Goal: Information Seeking & Learning: Check status

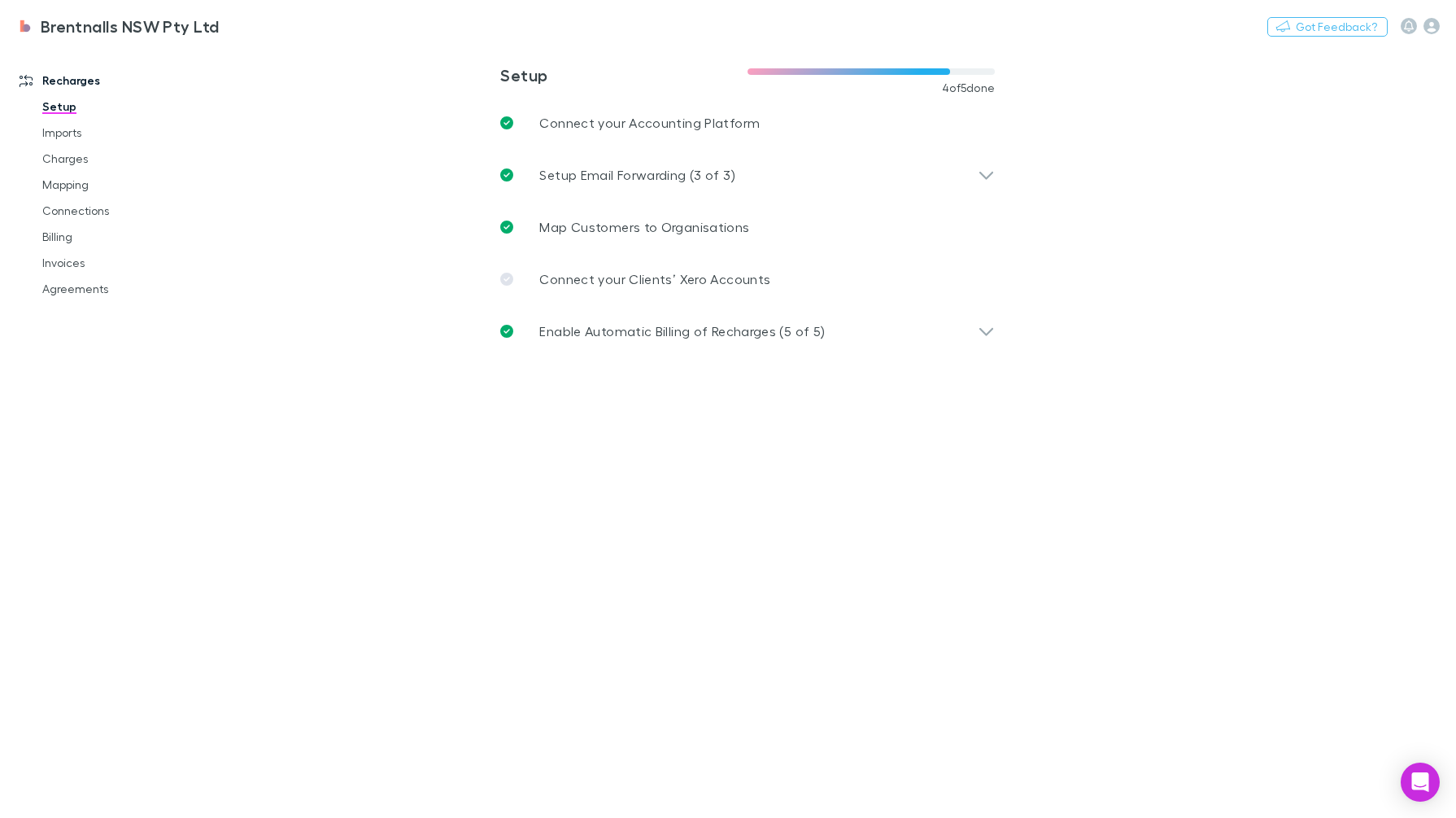
click at [75, 257] on link "Invoices" at bounding box center [124, 262] width 195 height 26
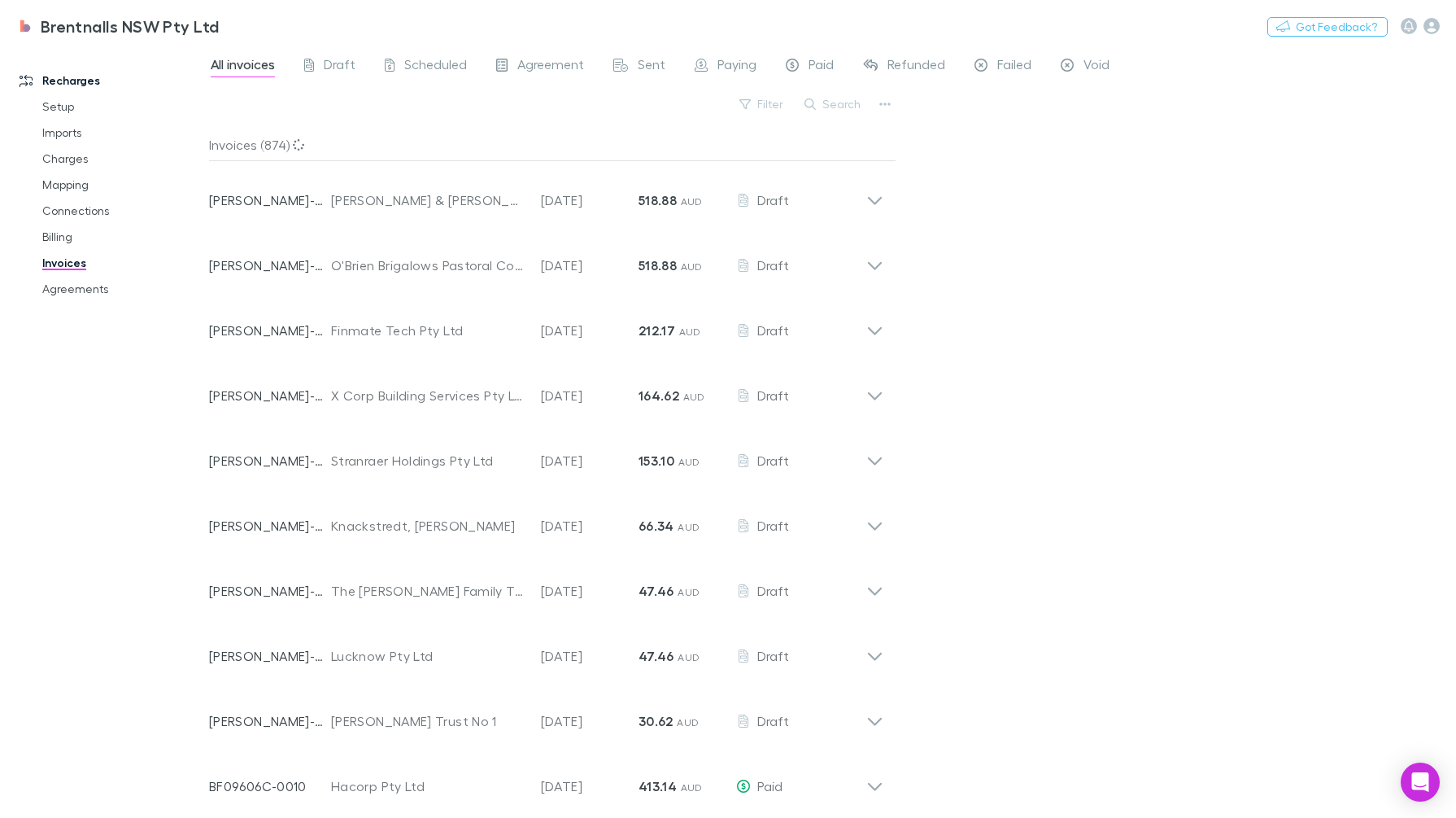
click at [863, 104] on button "Search" at bounding box center [834, 103] width 74 height 20
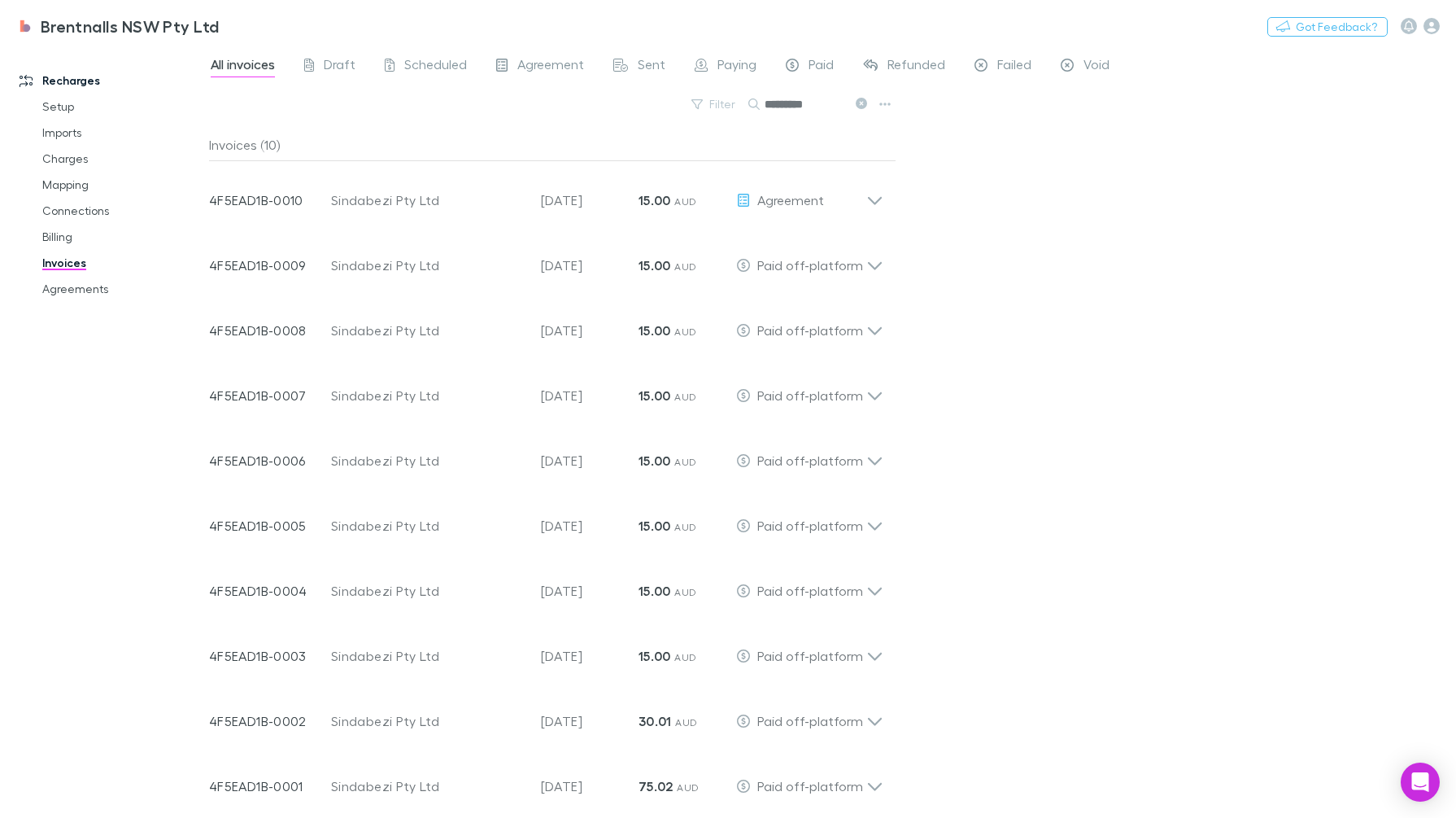
type input "*********"
click at [873, 192] on icon at bounding box center [875, 194] width 17 height 33
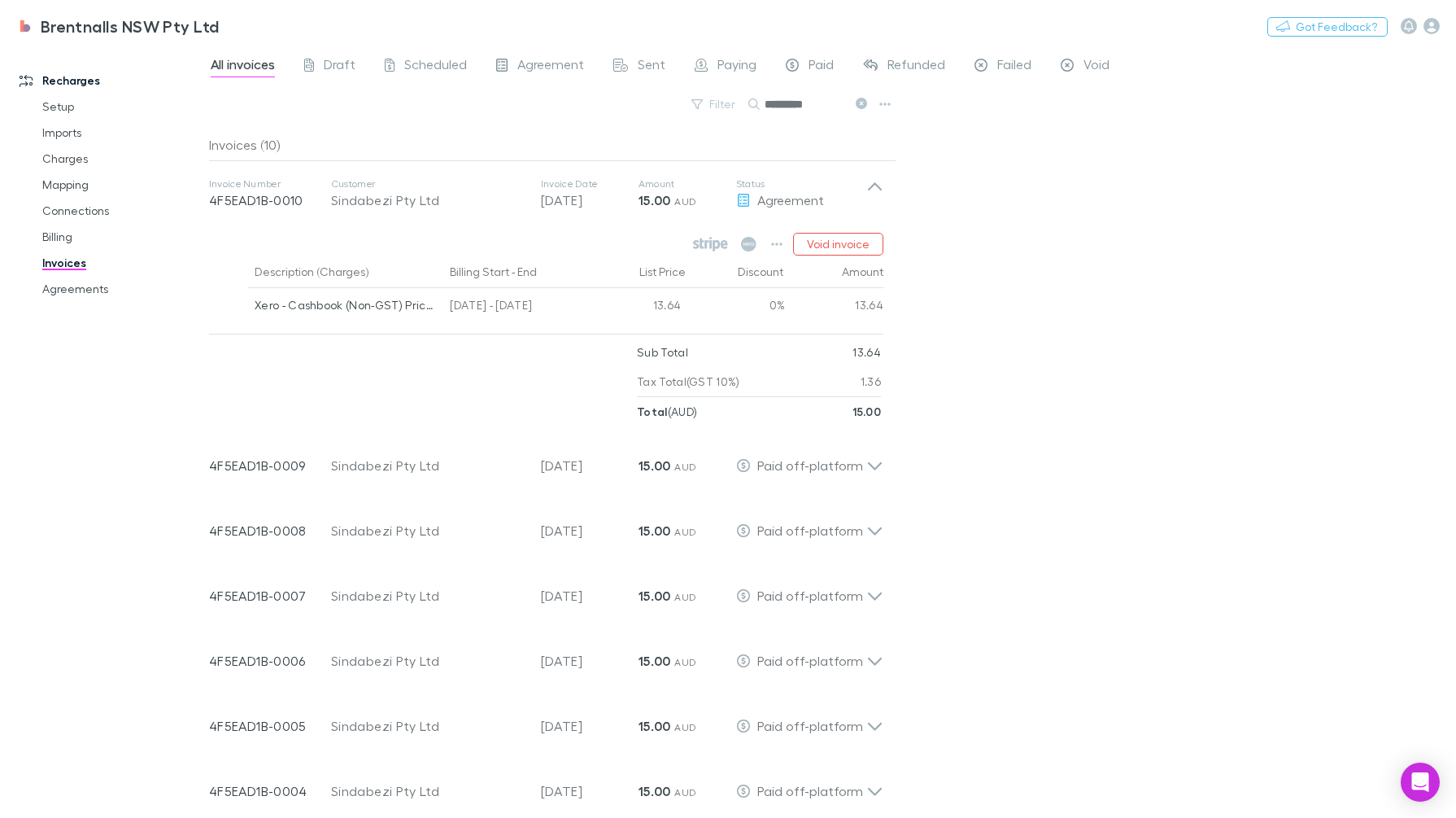
click at [873, 192] on icon at bounding box center [875, 194] width 17 height 33
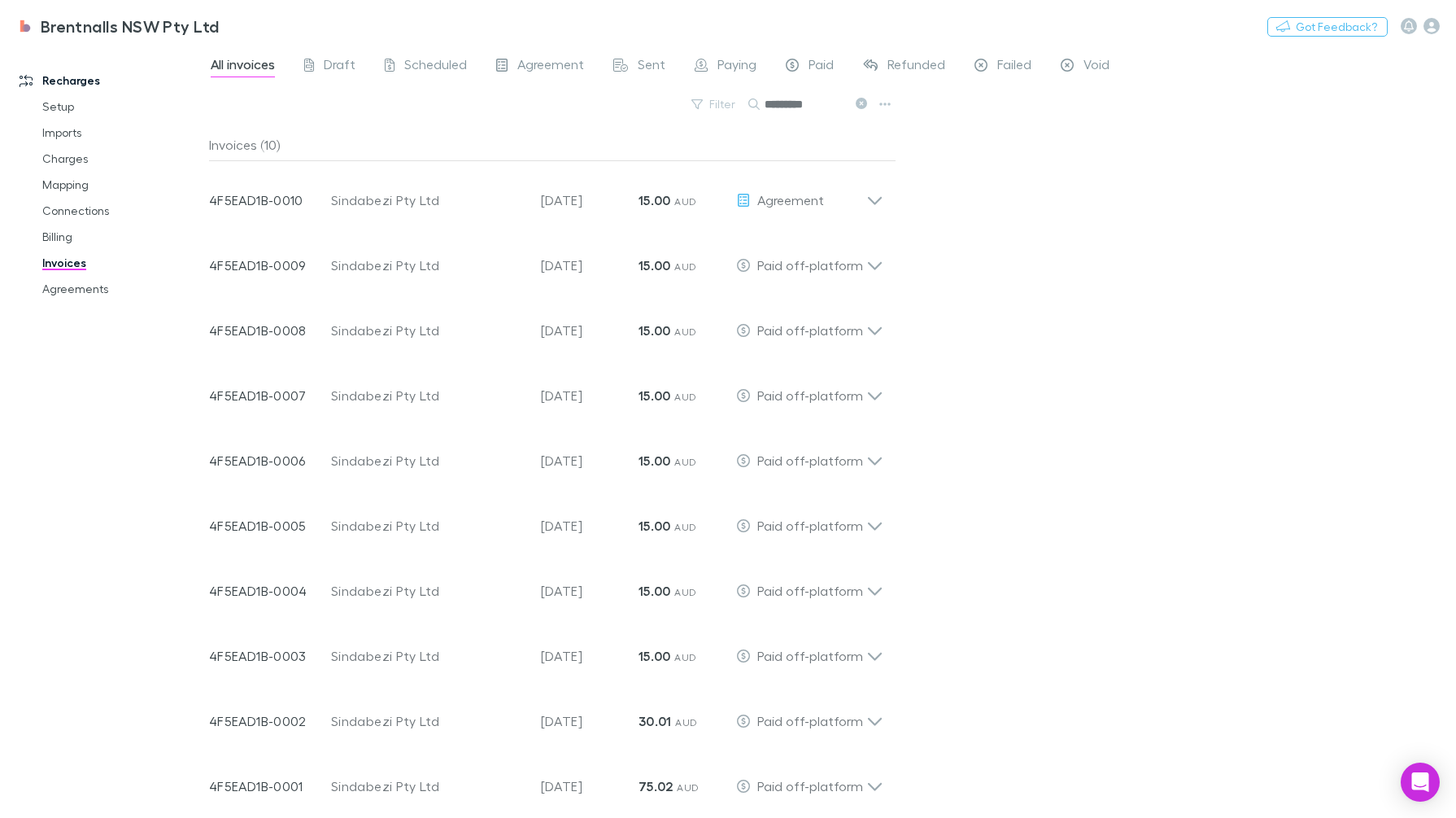
click at [869, 206] on icon at bounding box center [875, 194] width 17 height 33
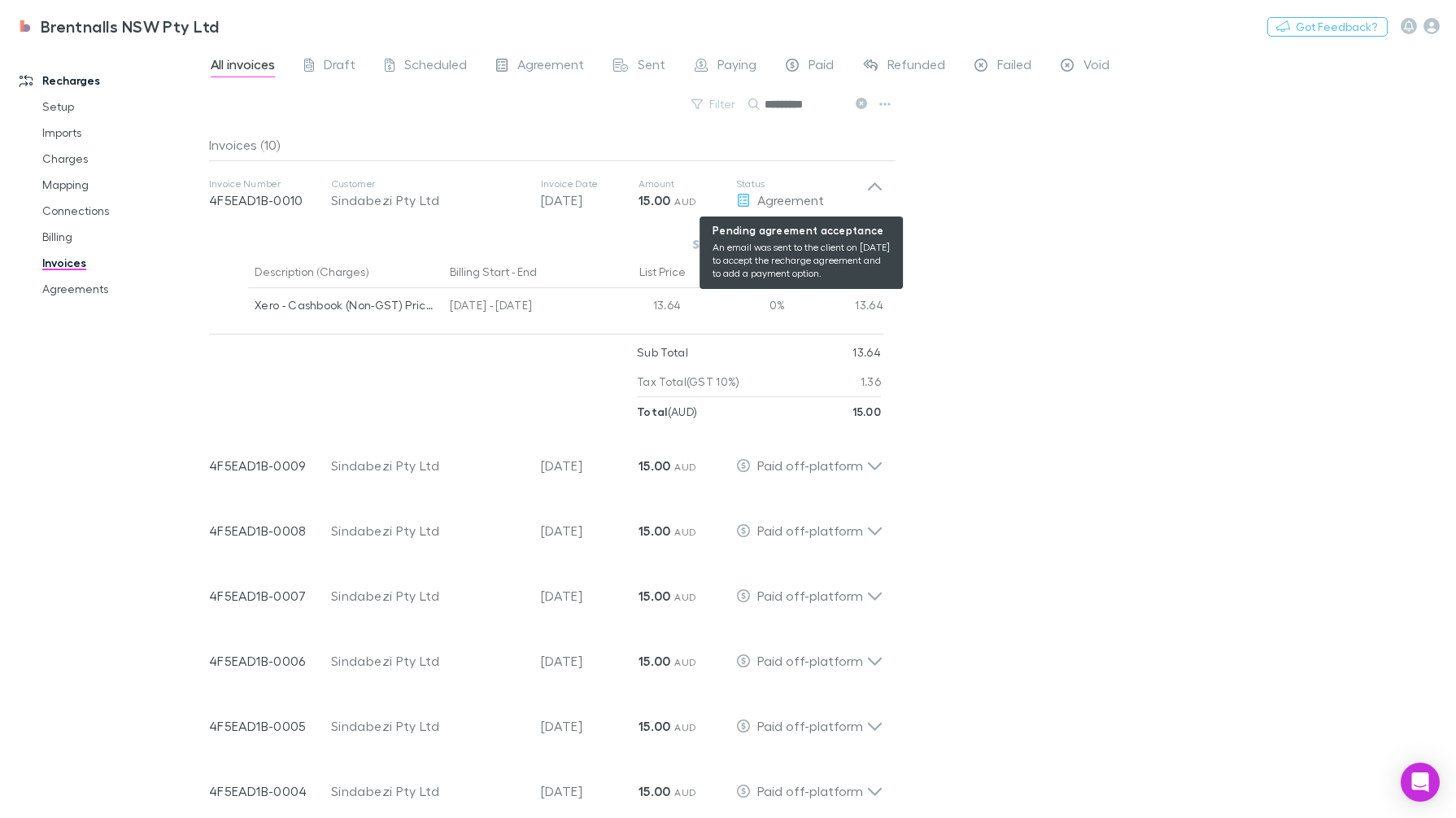
click at [738, 192] on div "Agreement" at bounding box center [801, 200] width 130 height 20
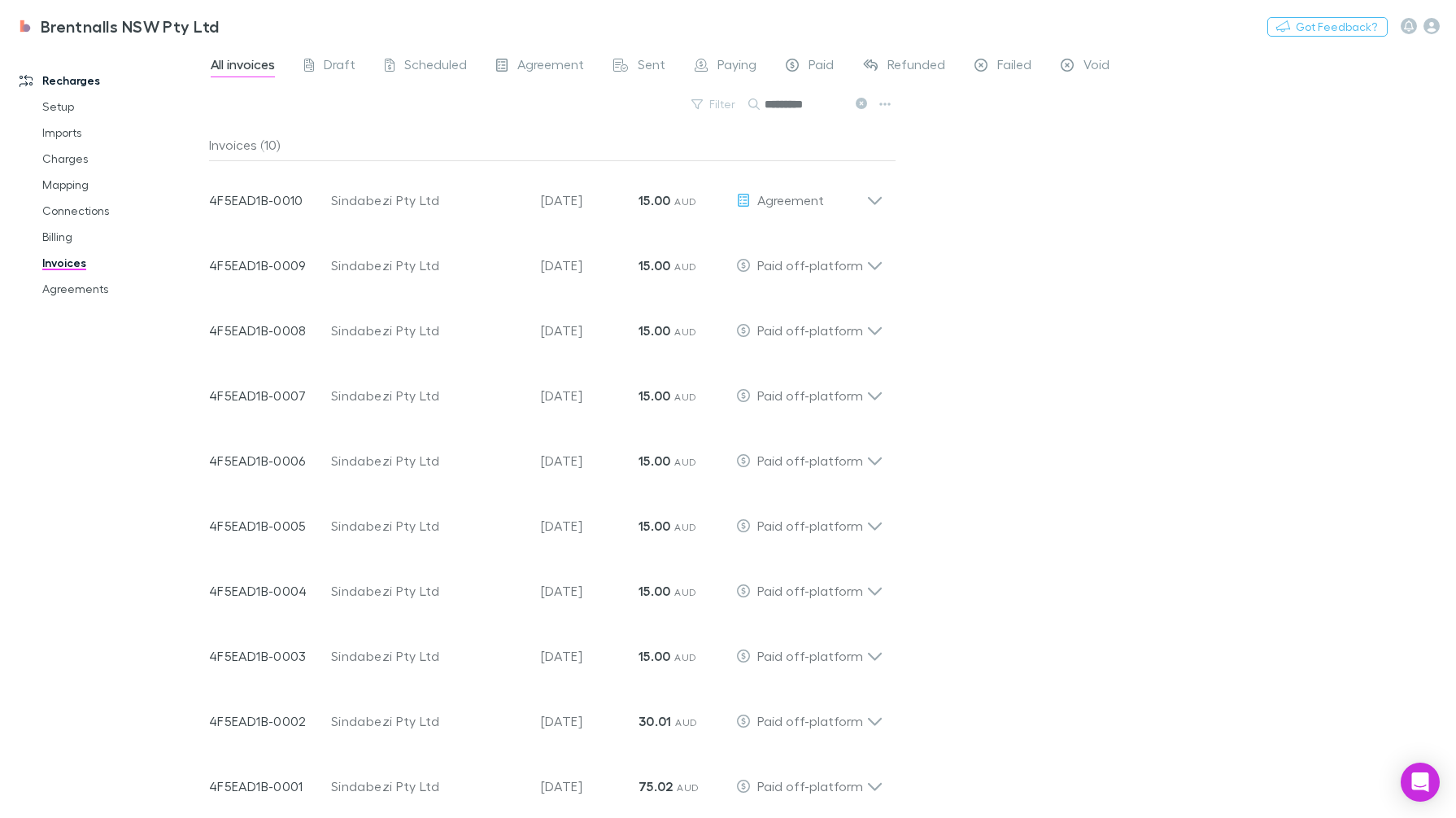
click at [381, 185] on p "Customer" at bounding box center [428, 184] width 194 height 13
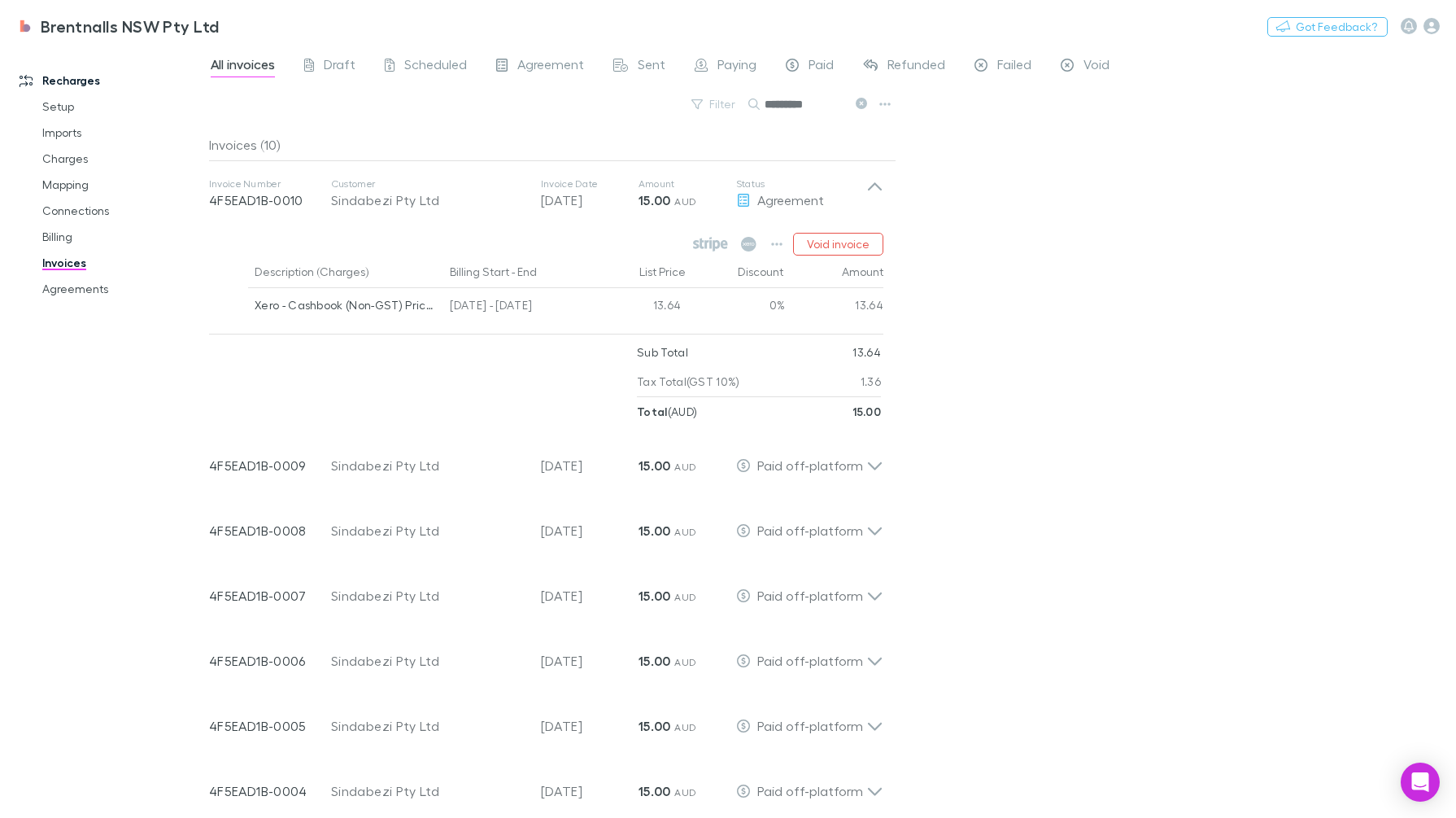
click at [70, 236] on link "Billing" at bounding box center [124, 236] width 195 height 26
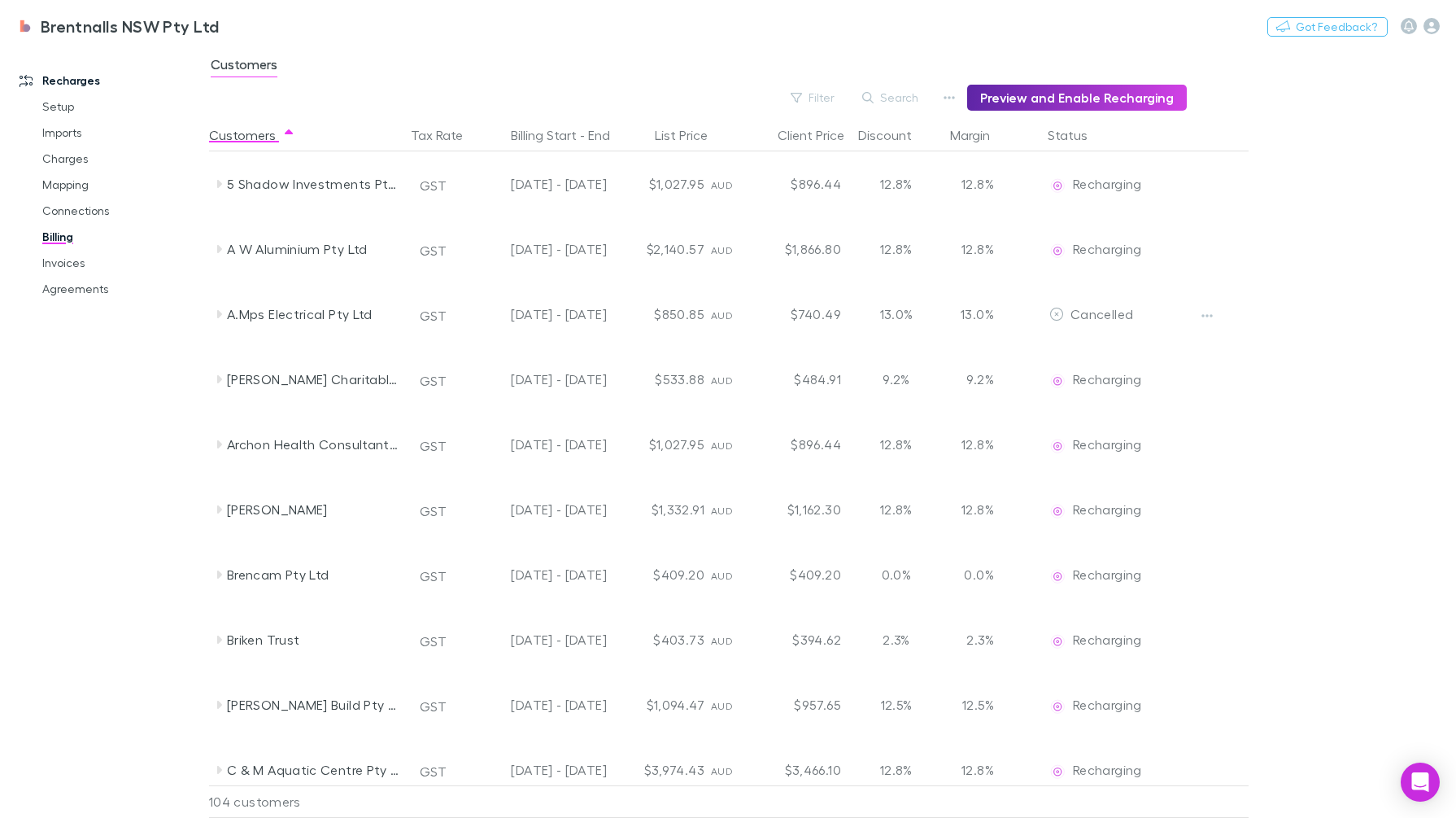
click at [886, 99] on button "Search" at bounding box center [891, 97] width 74 height 20
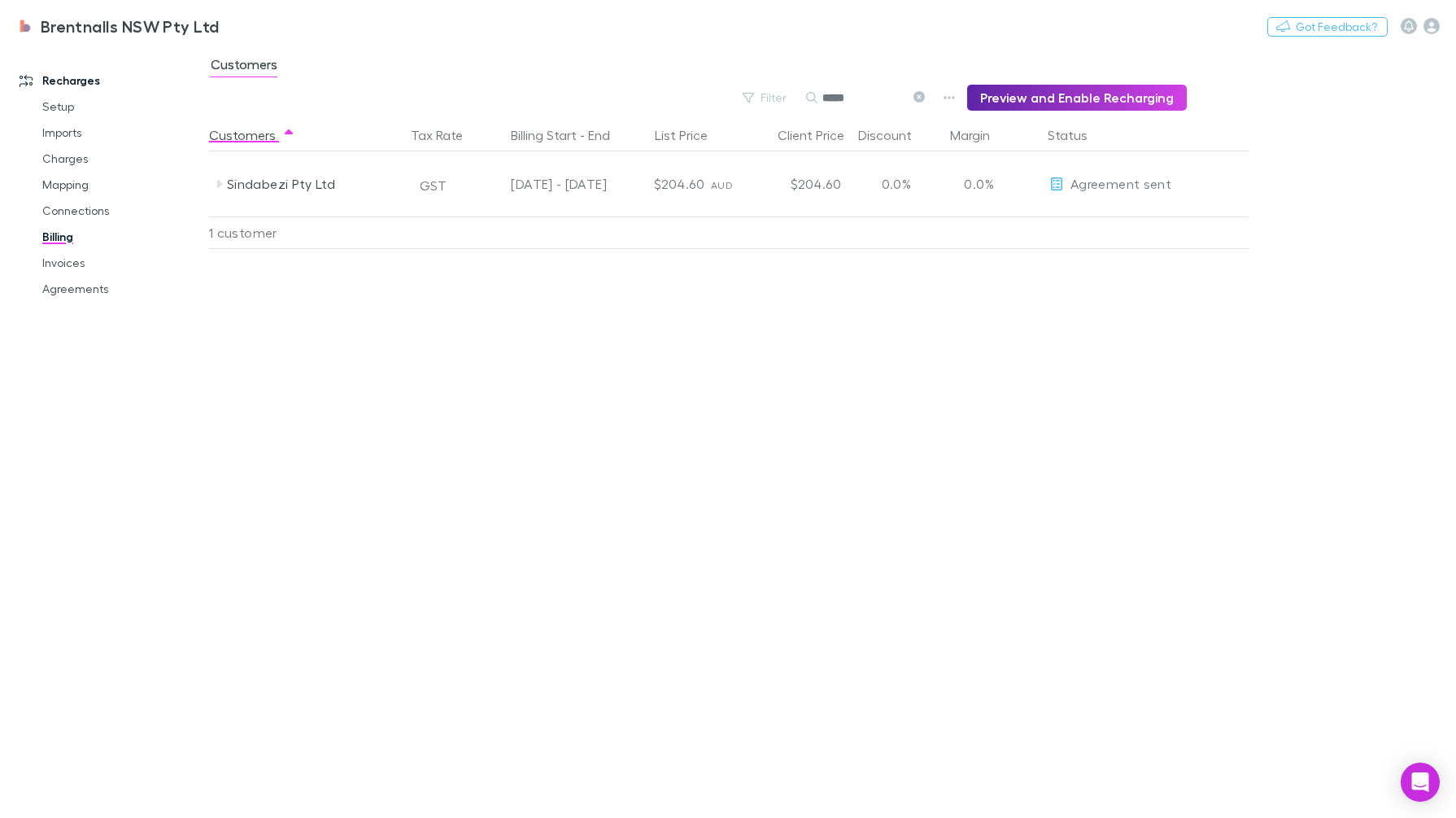
type input "*****"
click at [1081, 183] on span "Agreement sent" at bounding box center [1121, 183] width 100 height 16
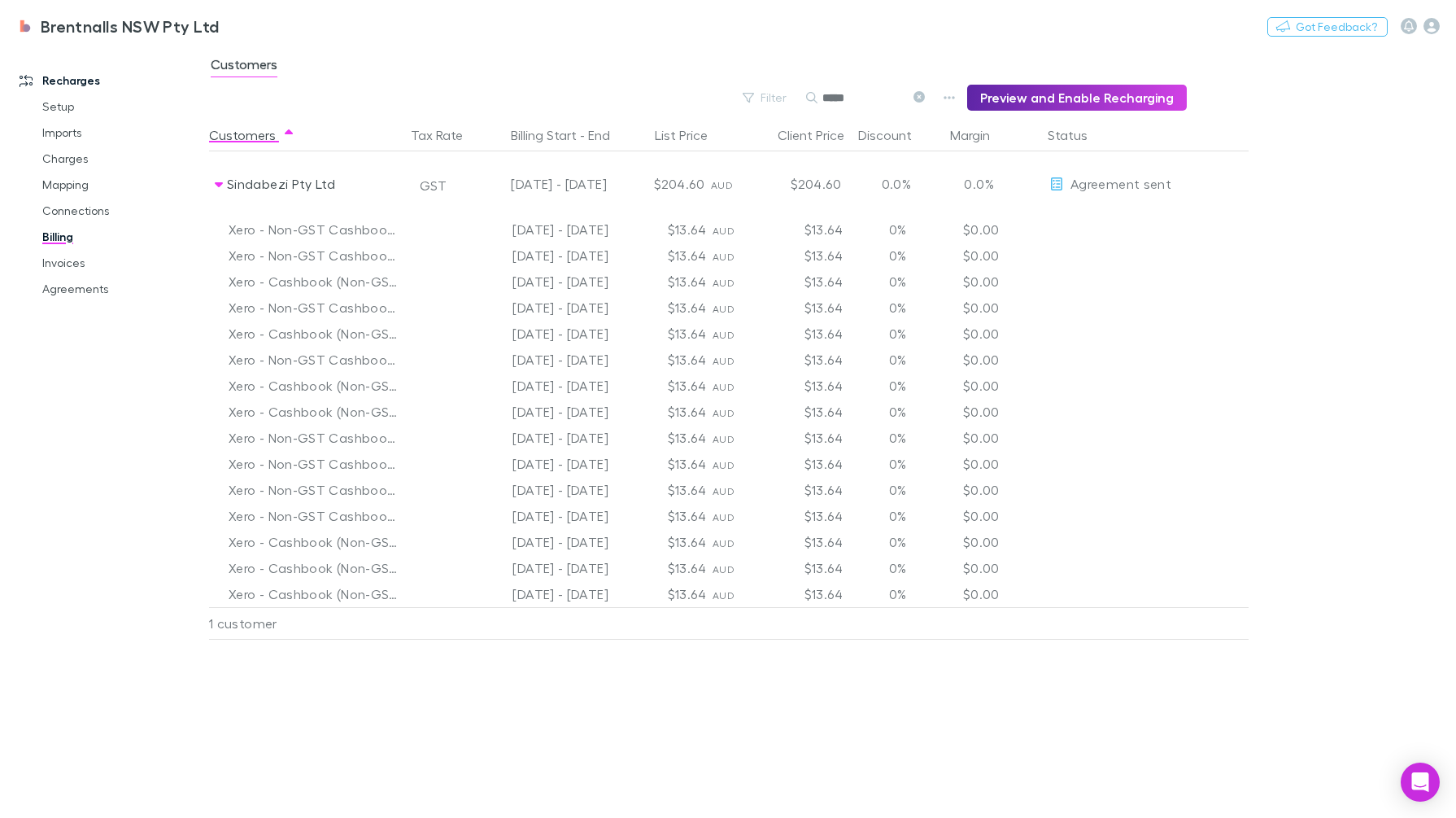
click at [1081, 183] on span "Agreement sent" at bounding box center [1121, 183] width 100 height 16
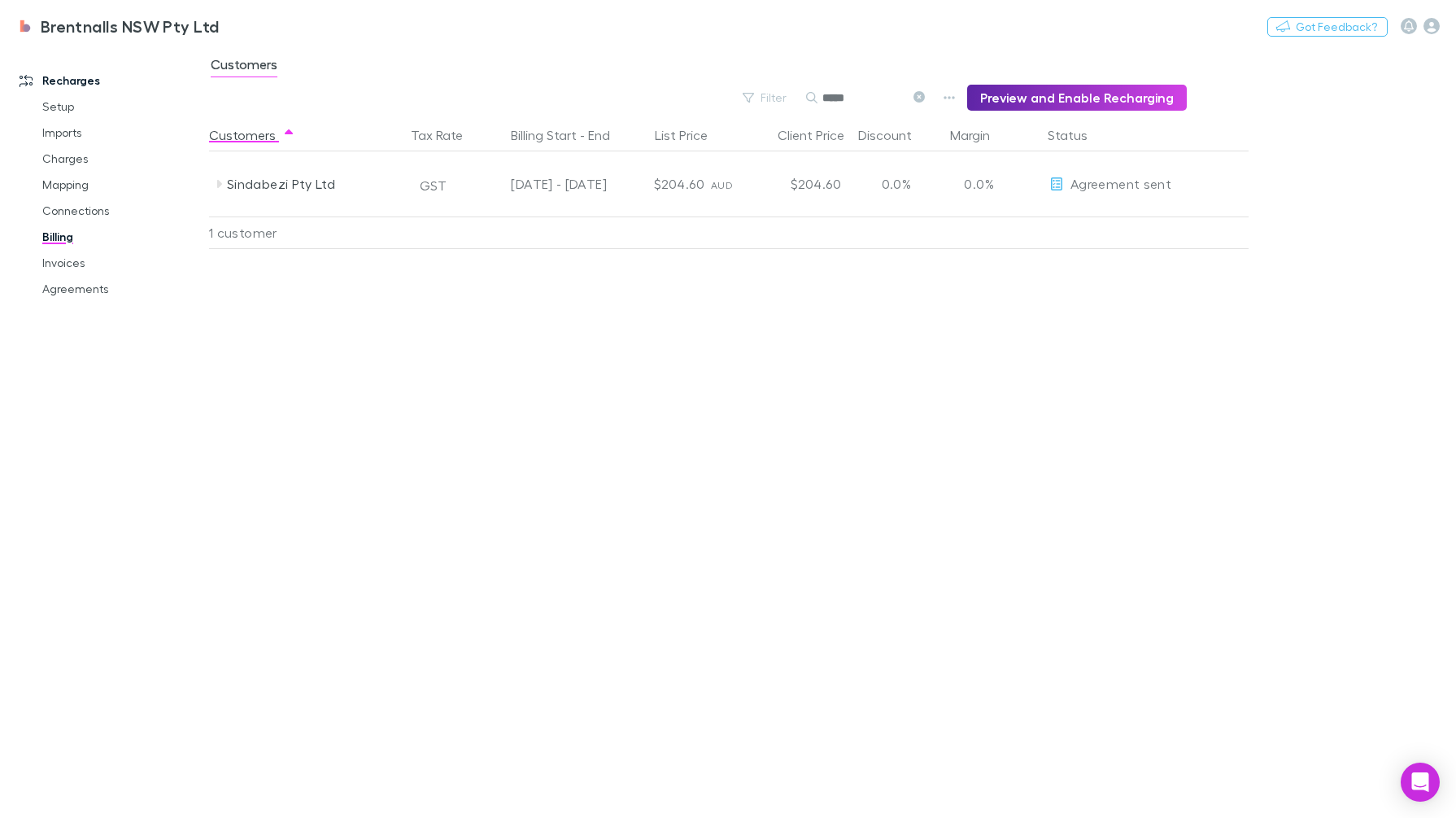
click at [1081, 183] on span "Agreement sent" at bounding box center [1121, 183] width 100 height 16
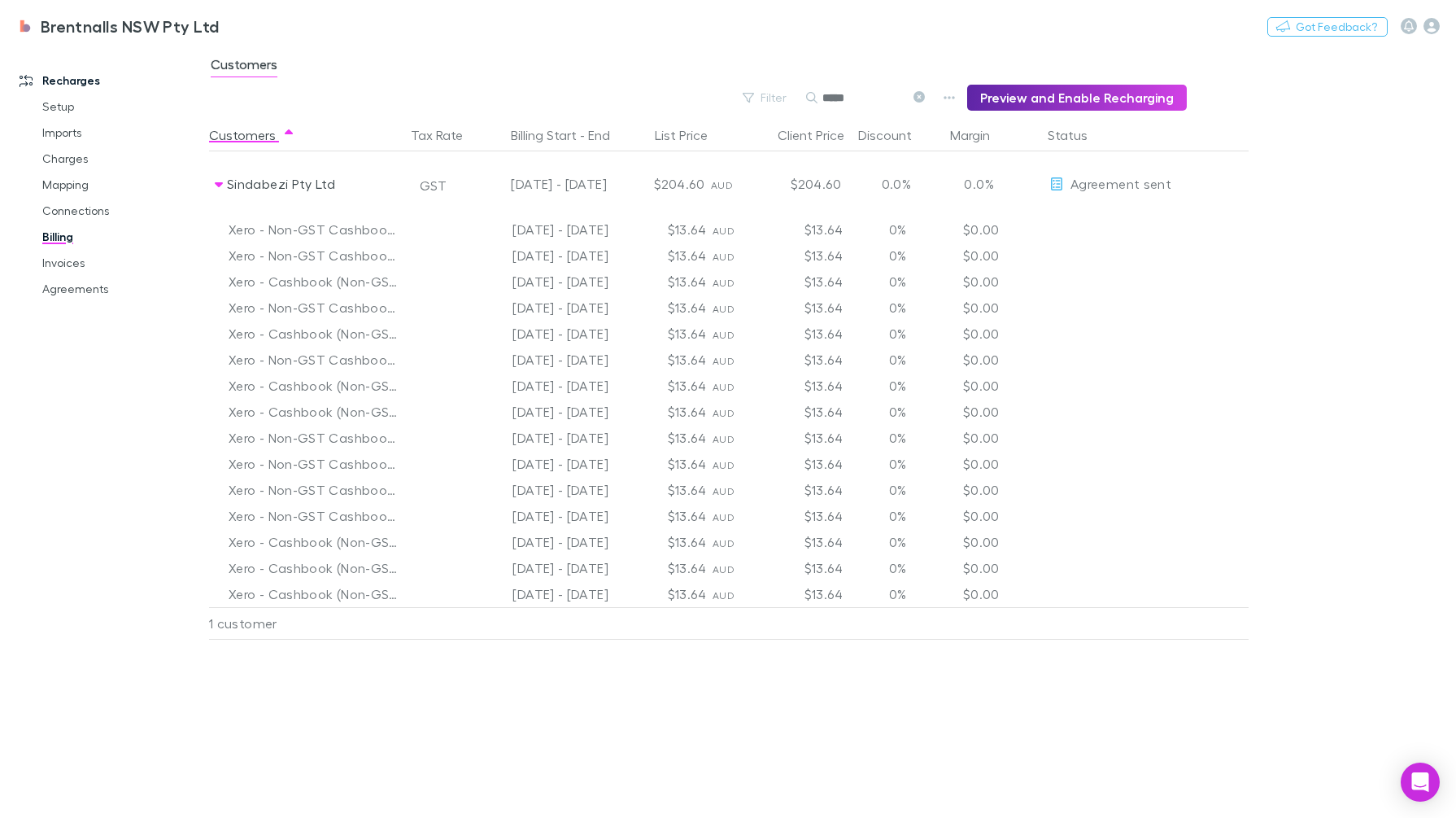
click at [74, 256] on link "Invoices" at bounding box center [124, 262] width 195 height 26
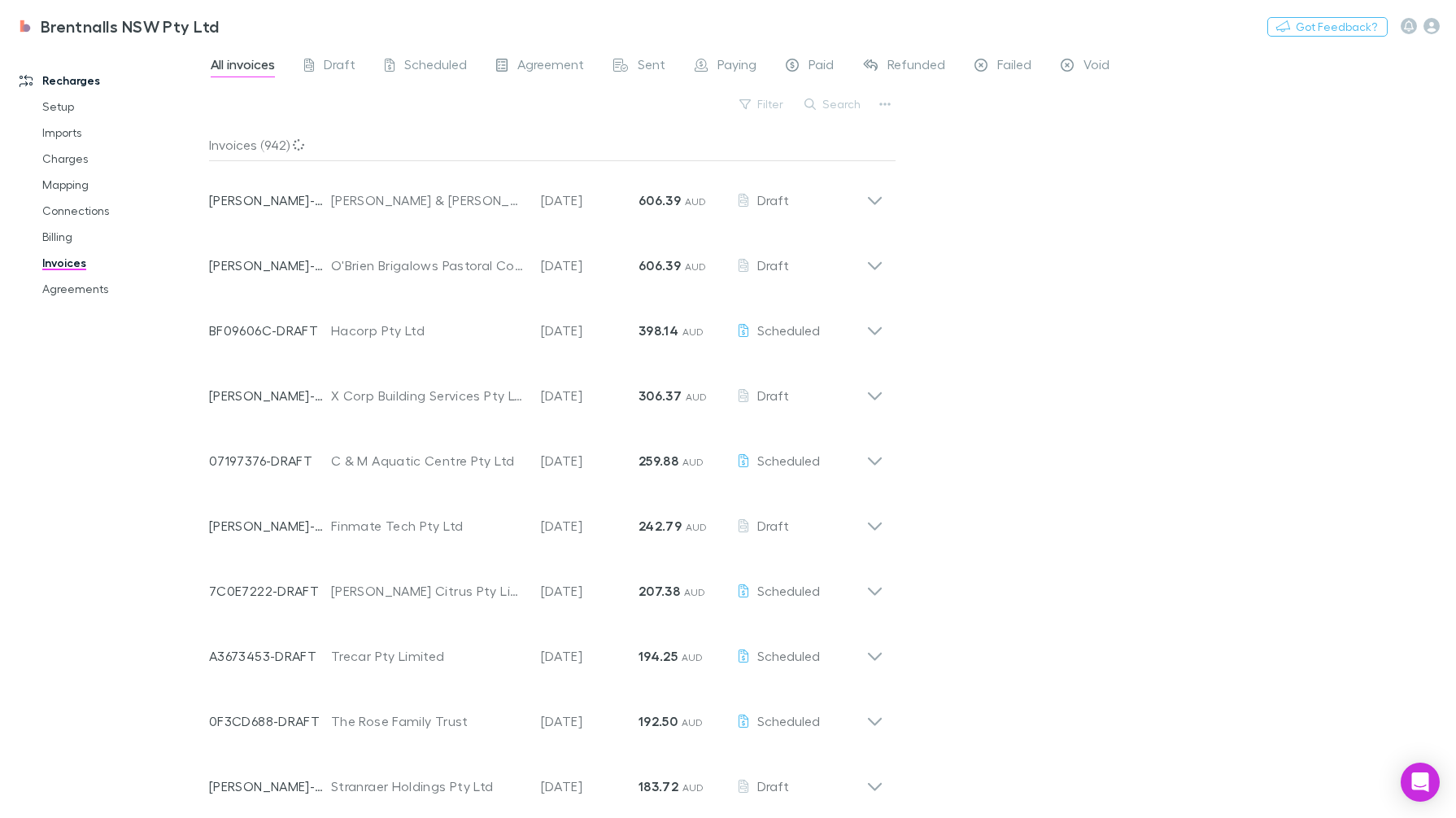
click at [831, 102] on button "Search" at bounding box center [834, 103] width 74 height 20
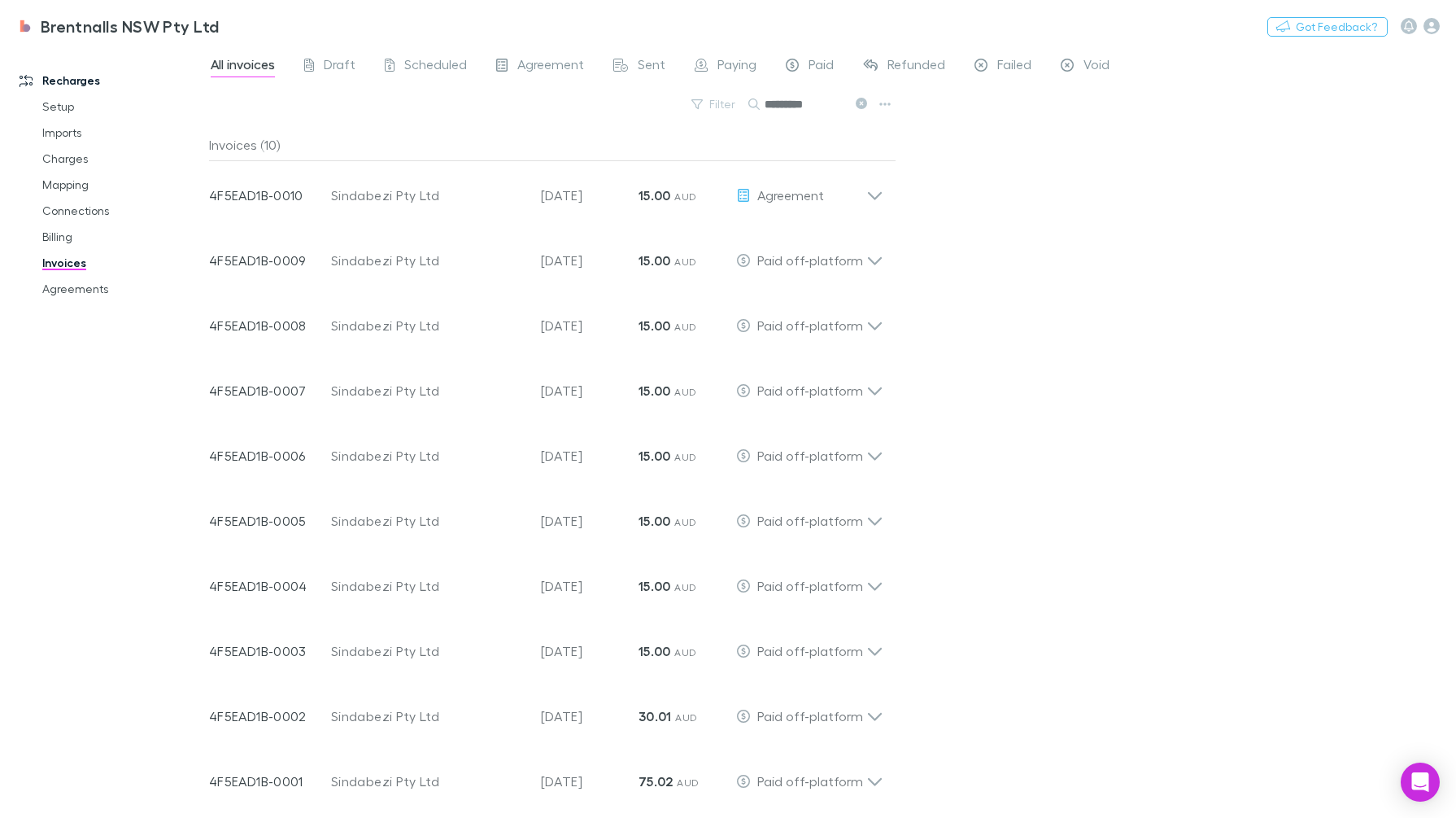
scroll to position [7, 0]
type input "*********"
click at [82, 294] on link "Agreements" at bounding box center [124, 288] width 195 height 26
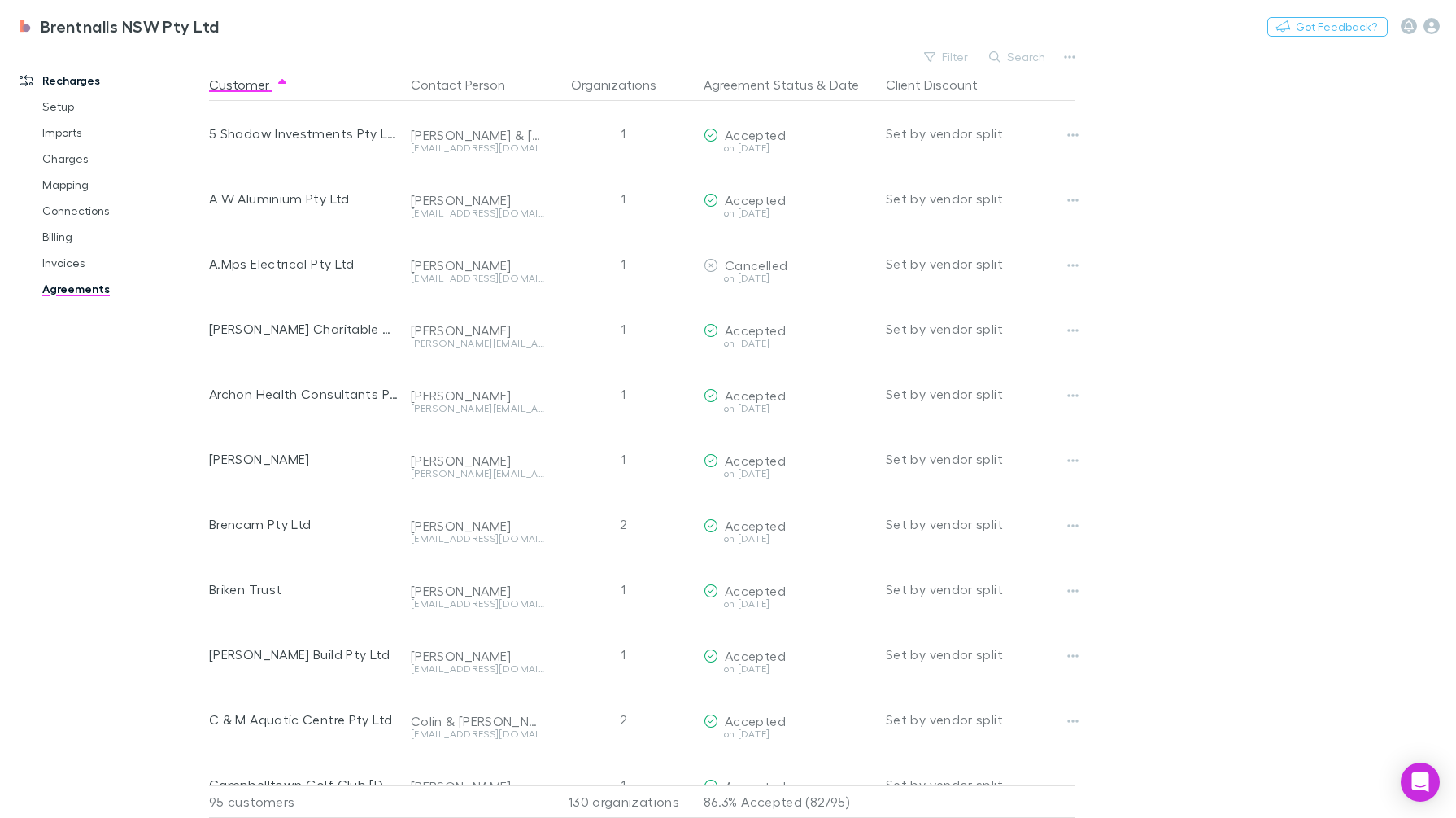
click at [1030, 48] on button "Search" at bounding box center [1018, 57] width 74 height 20
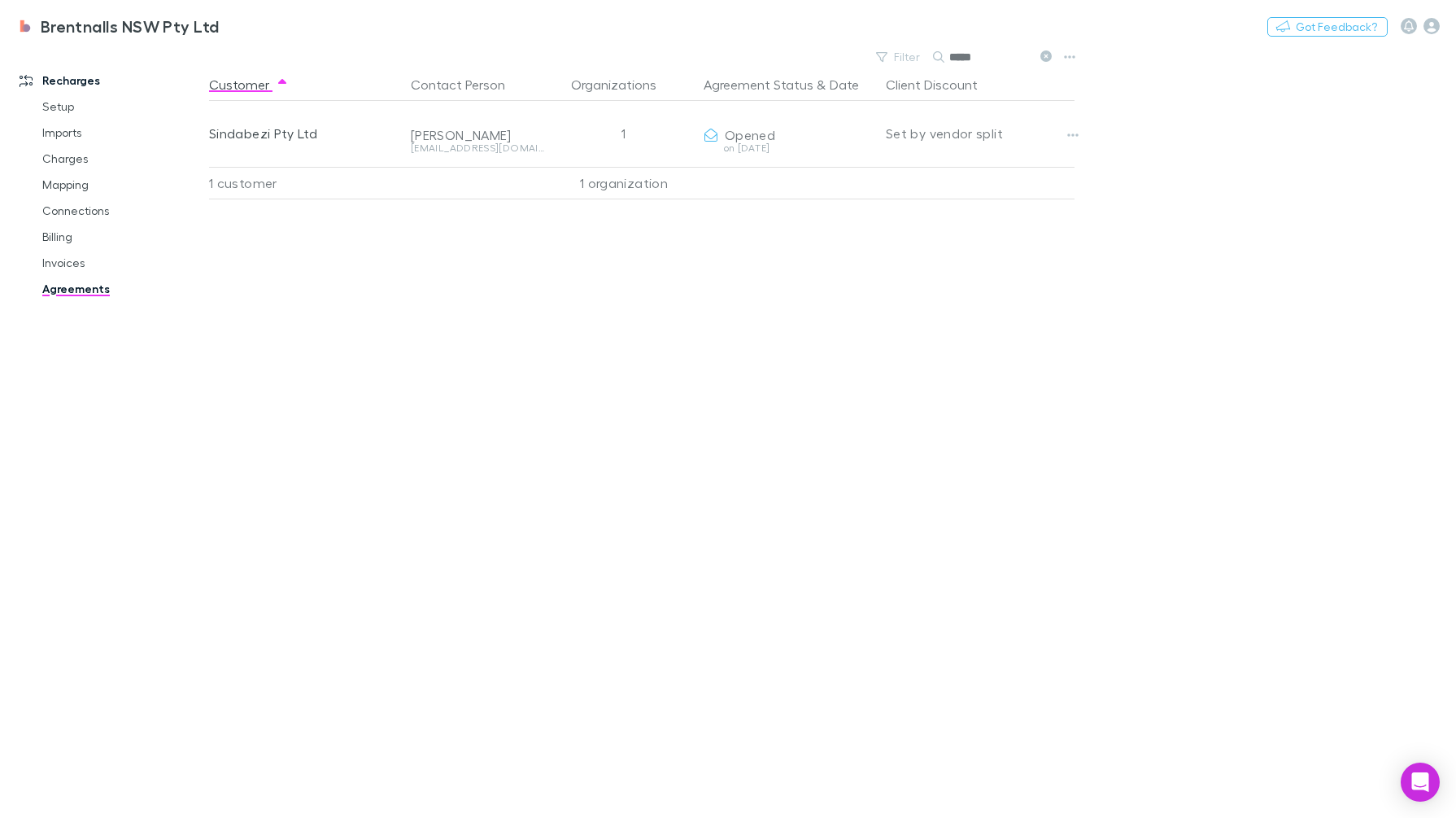
click at [1072, 132] on icon "button" at bounding box center [1073, 135] width 11 height 13
click at [1322, 221] on div at bounding box center [728, 409] width 1456 height 818
click at [0, 0] on button "Copy link" at bounding box center [0, 0] width 0 height 0
click at [87, 289] on link "Agreements" at bounding box center [124, 288] width 195 height 26
click at [1049, 64] on button at bounding box center [1045, 57] width 20 height 16
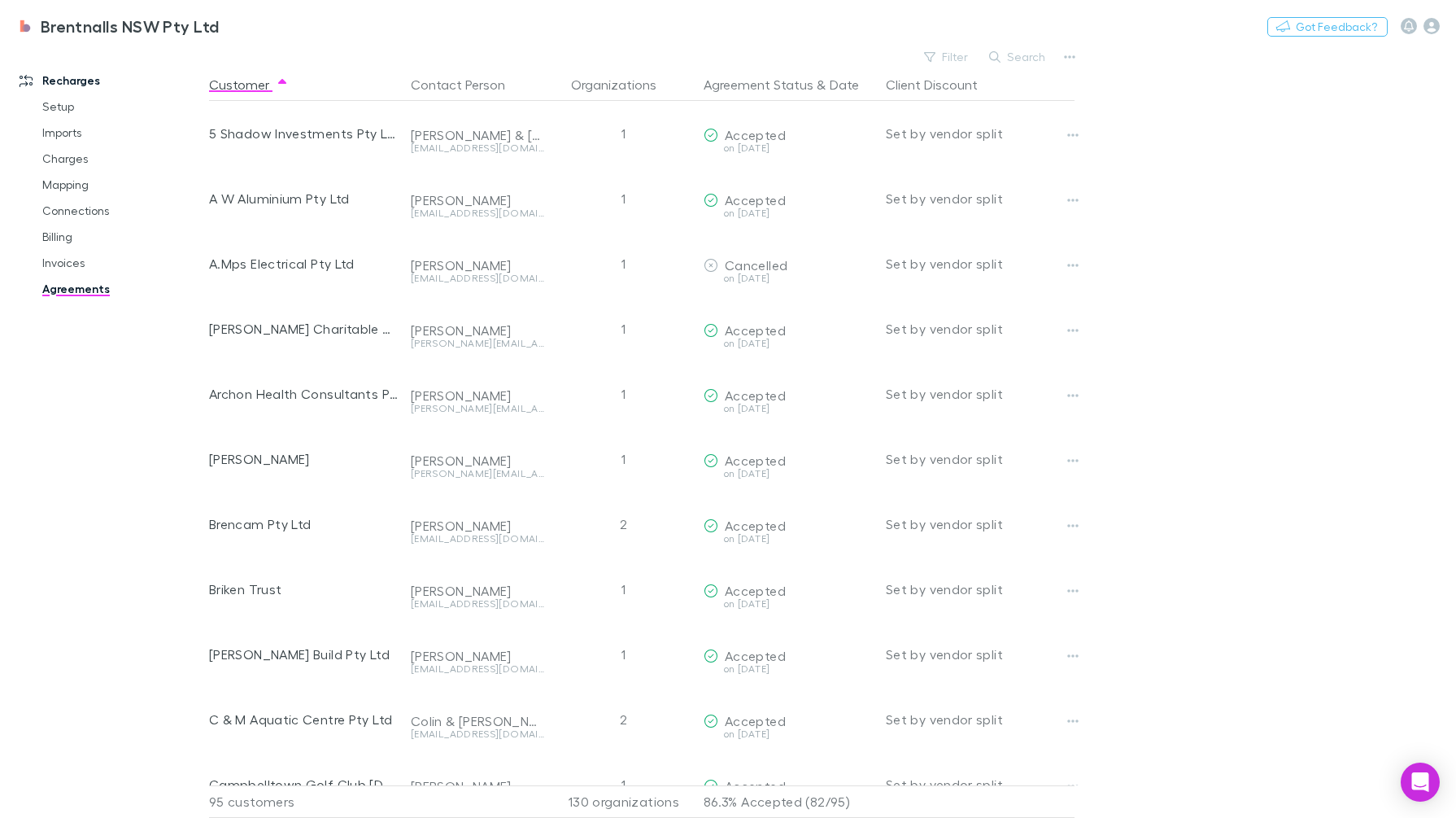
click at [1028, 58] on button "Search" at bounding box center [1018, 57] width 74 height 20
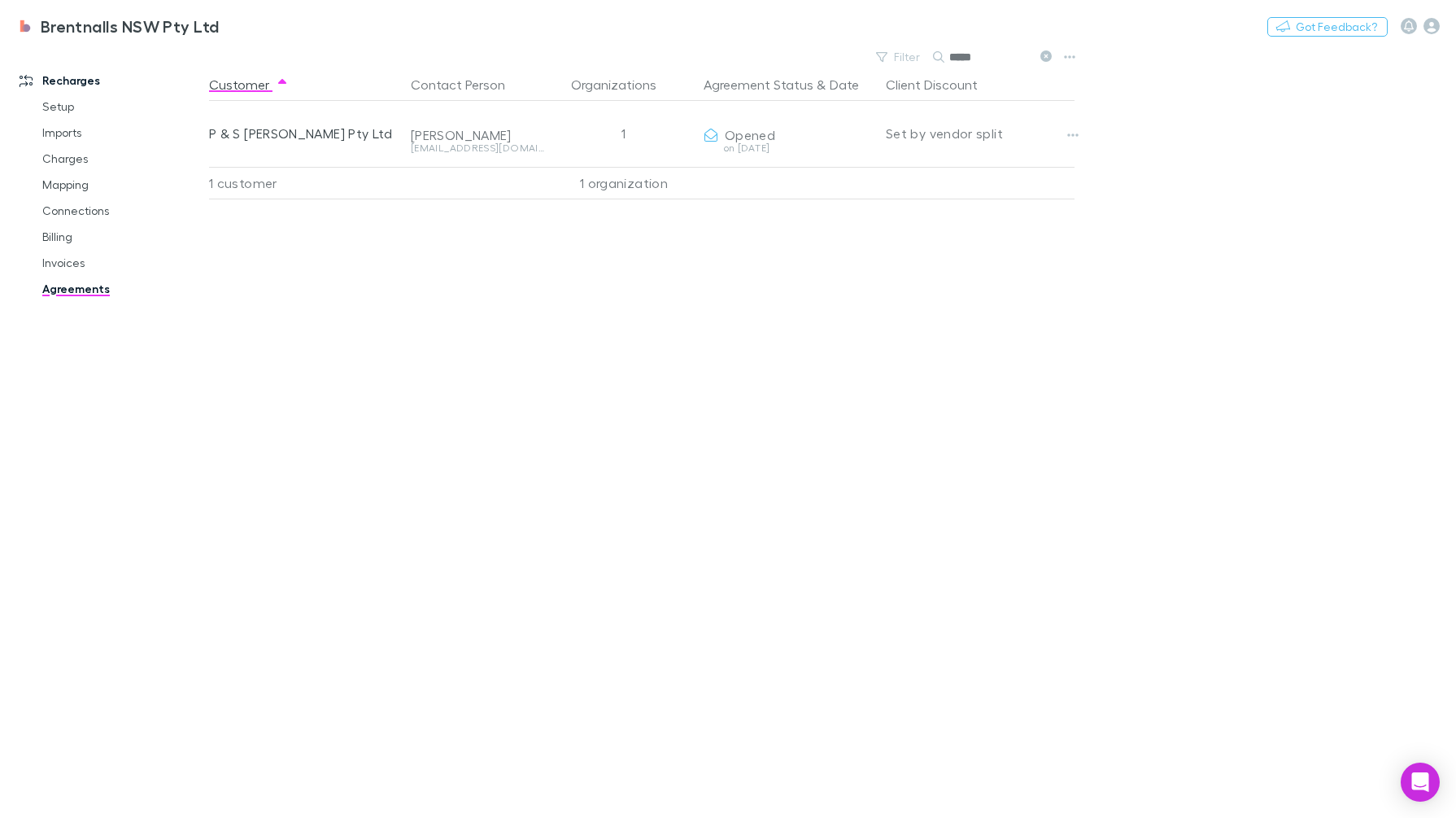
type input "*****"
click at [0, 0] on button "Copy link" at bounding box center [0, 0] width 0 height 0
click at [57, 262] on link "Invoices" at bounding box center [124, 262] width 195 height 26
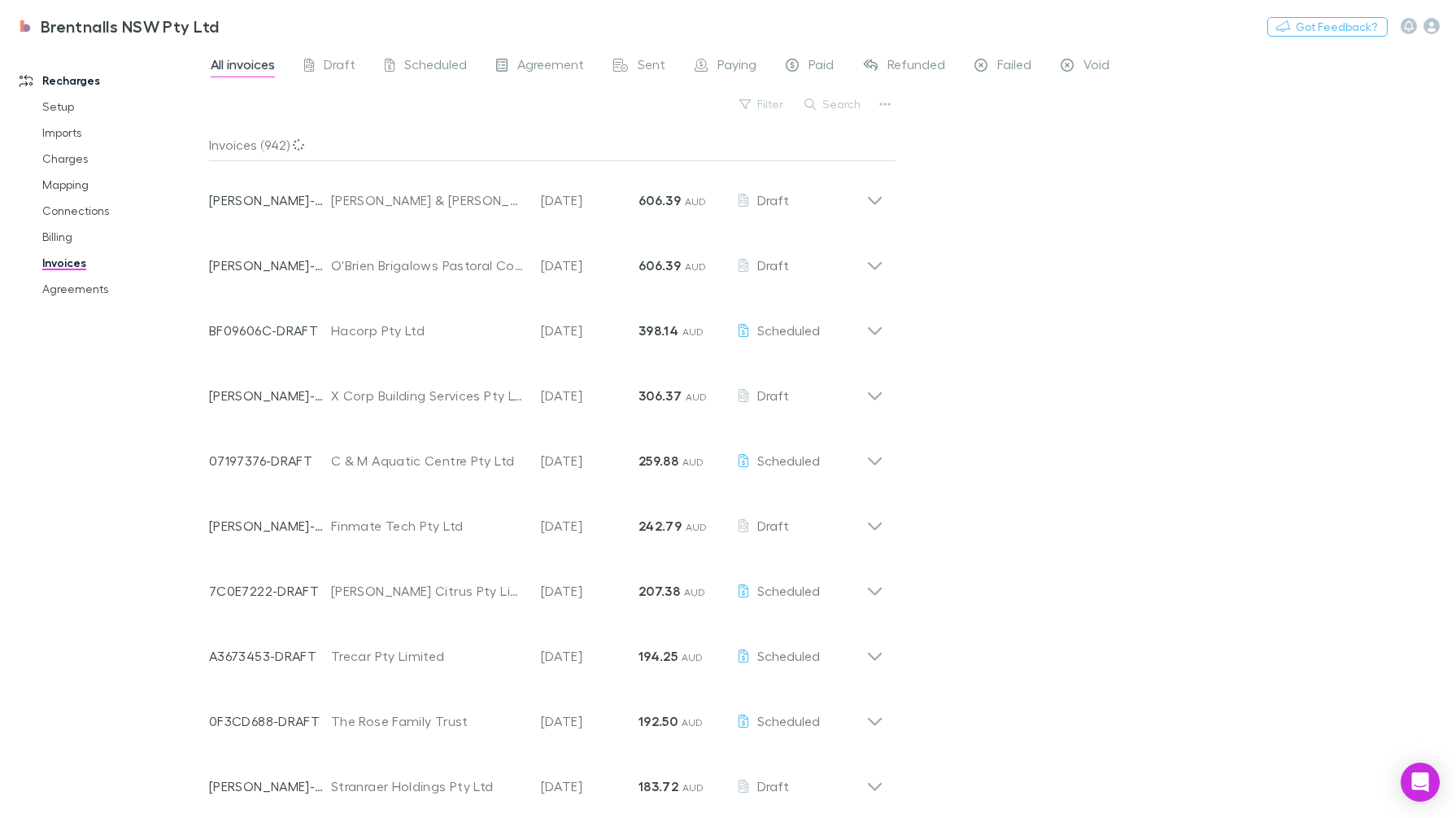
click at [849, 101] on button "Search" at bounding box center [834, 103] width 74 height 20
paste input "**********"
type input "**********"
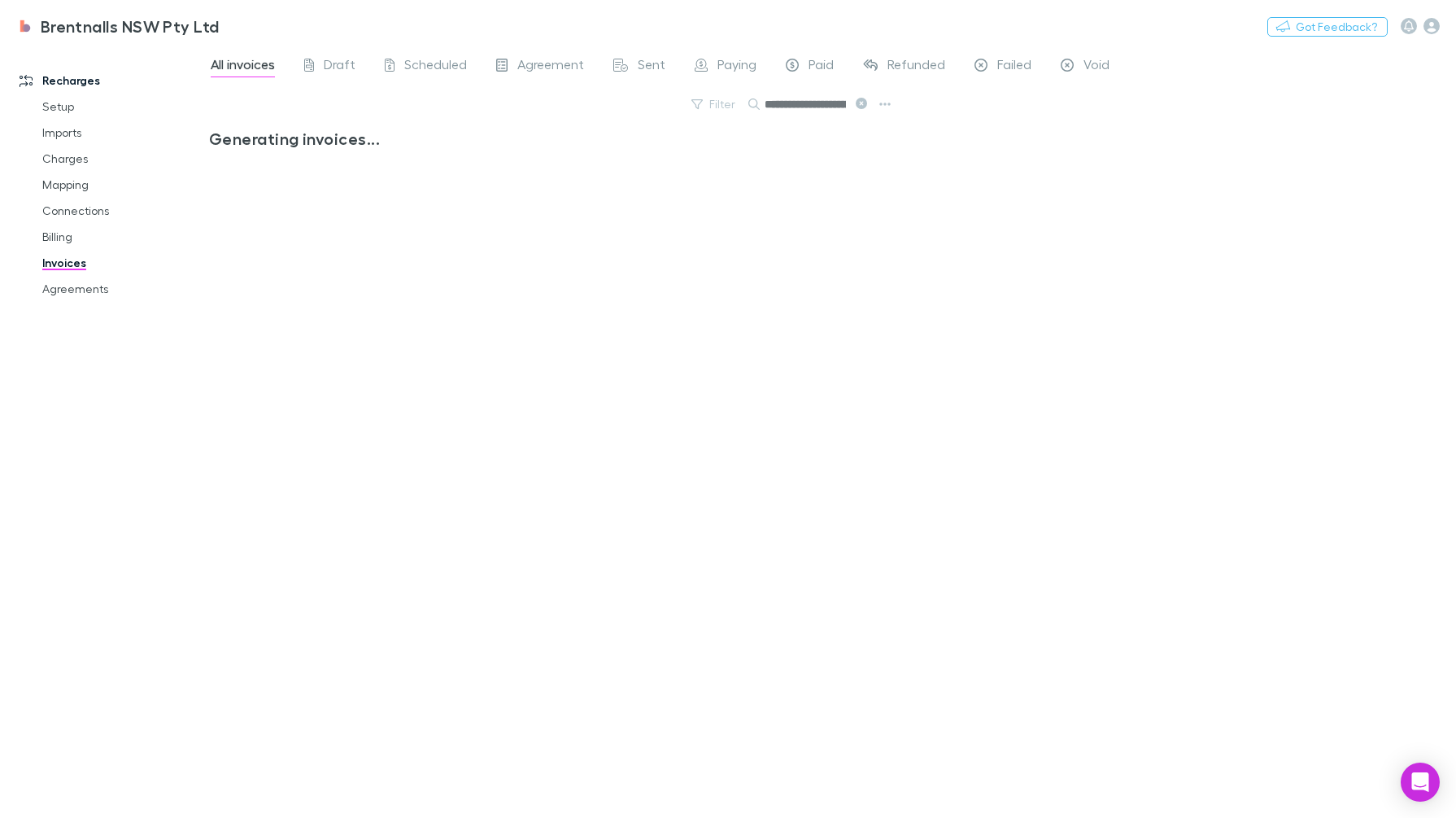
scroll to position [0, 456]
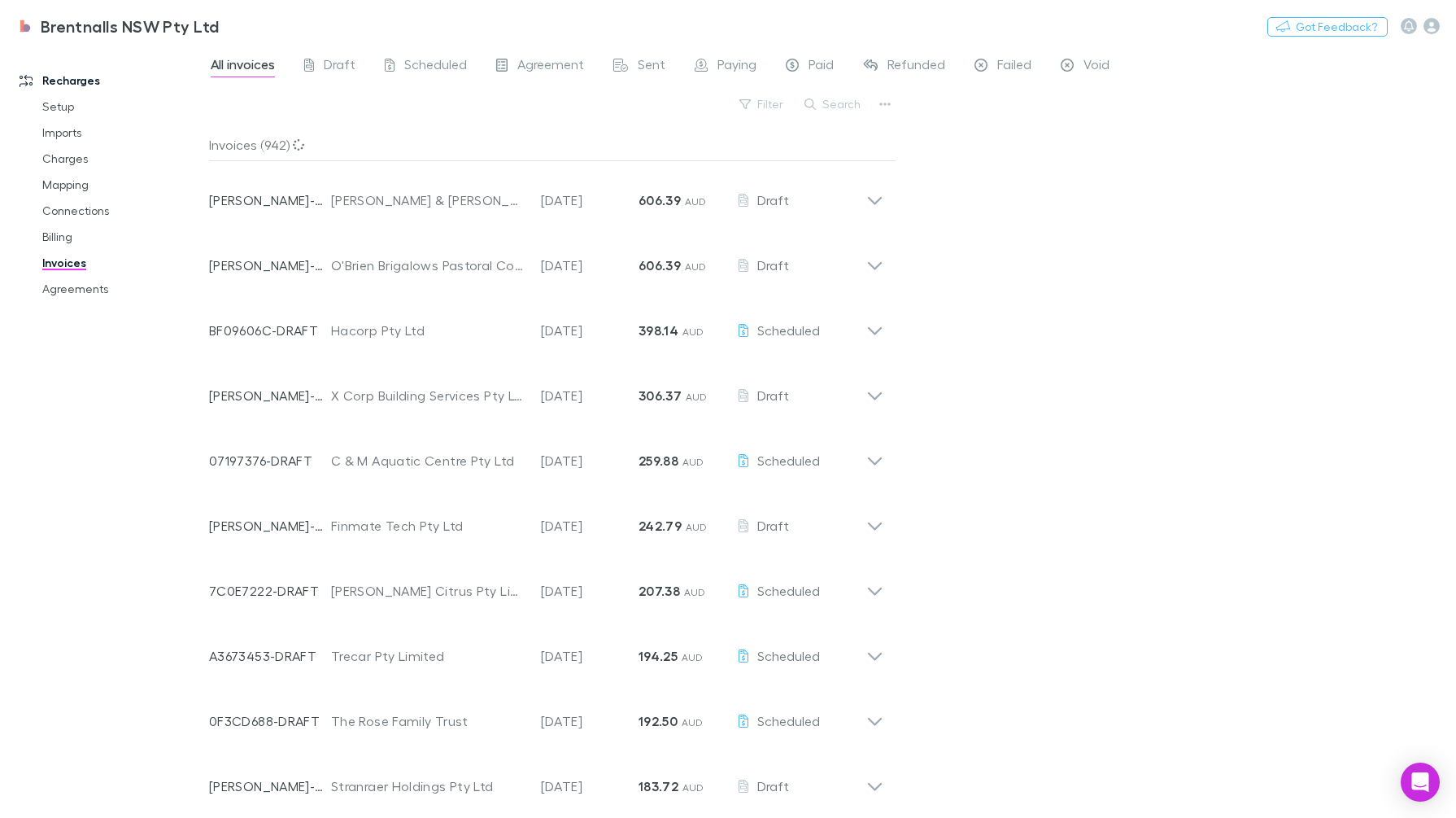
click at [820, 98] on button "Search" at bounding box center [834, 103] width 74 height 20
type input "*"
click at [875, 385] on icon at bounding box center [875, 388] width 17 height 33
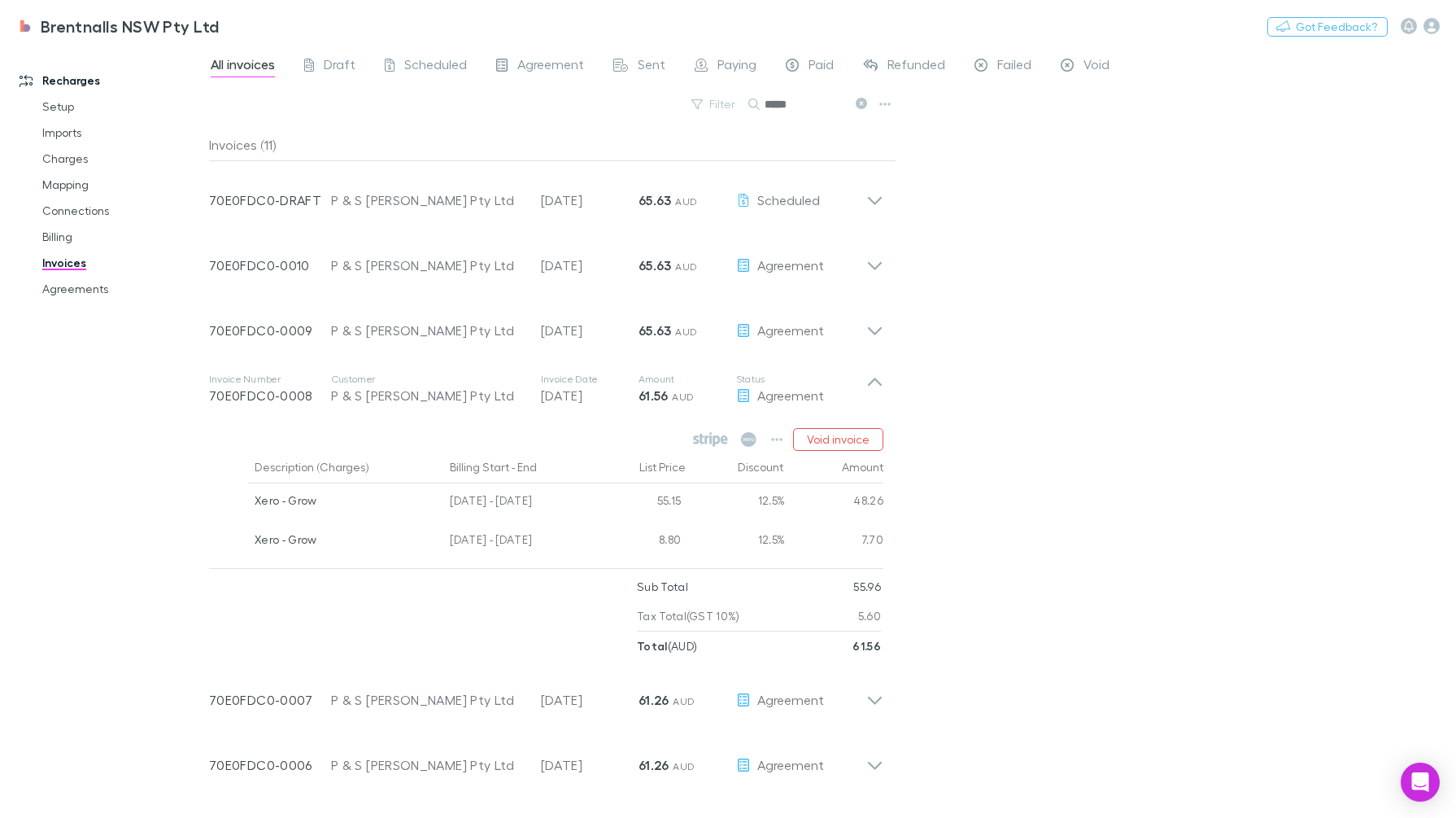
click at [777, 438] on icon "button" at bounding box center [777, 439] width 11 height 13
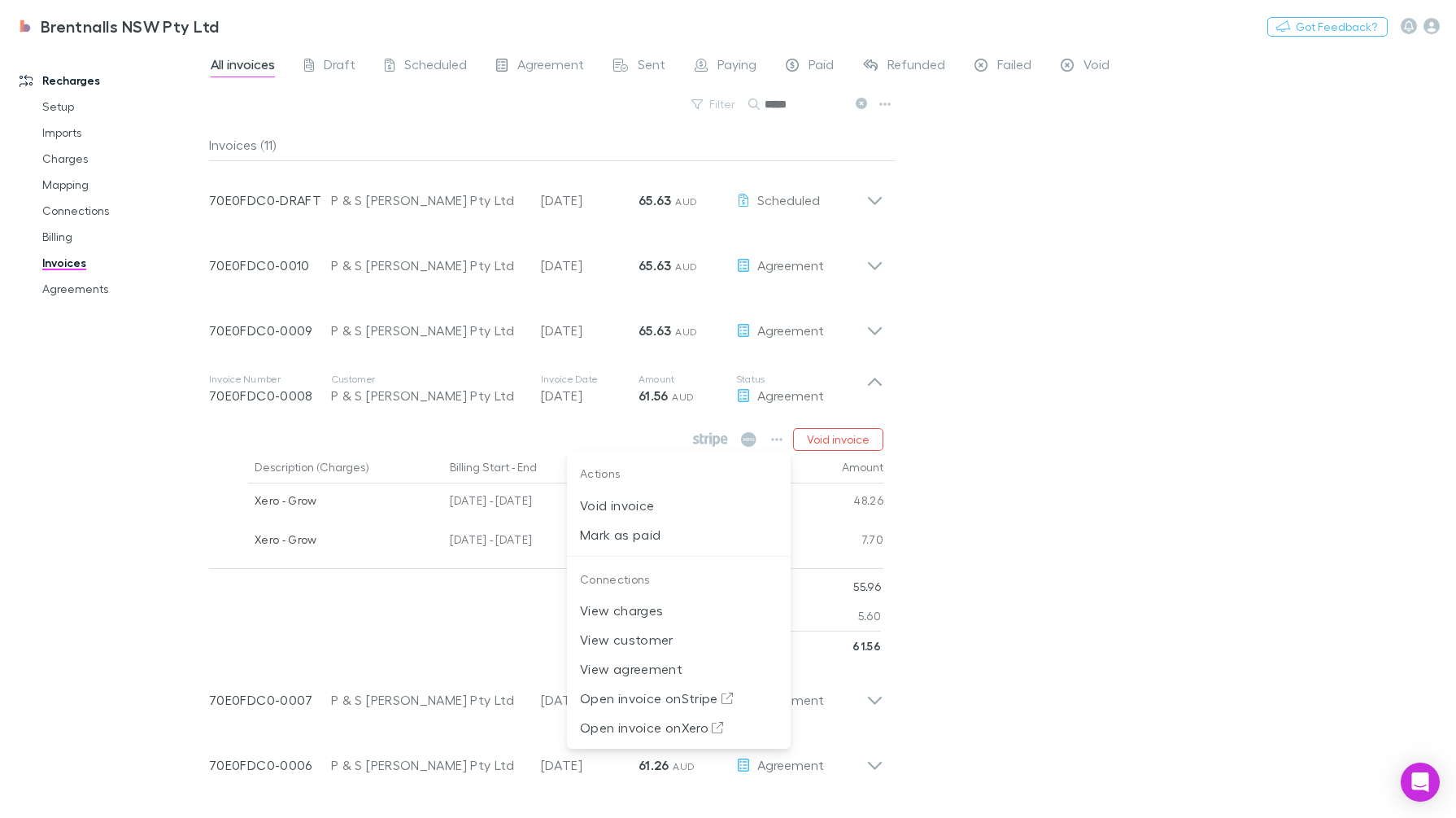
click at [1137, 512] on div at bounding box center [728, 409] width 1456 height 818
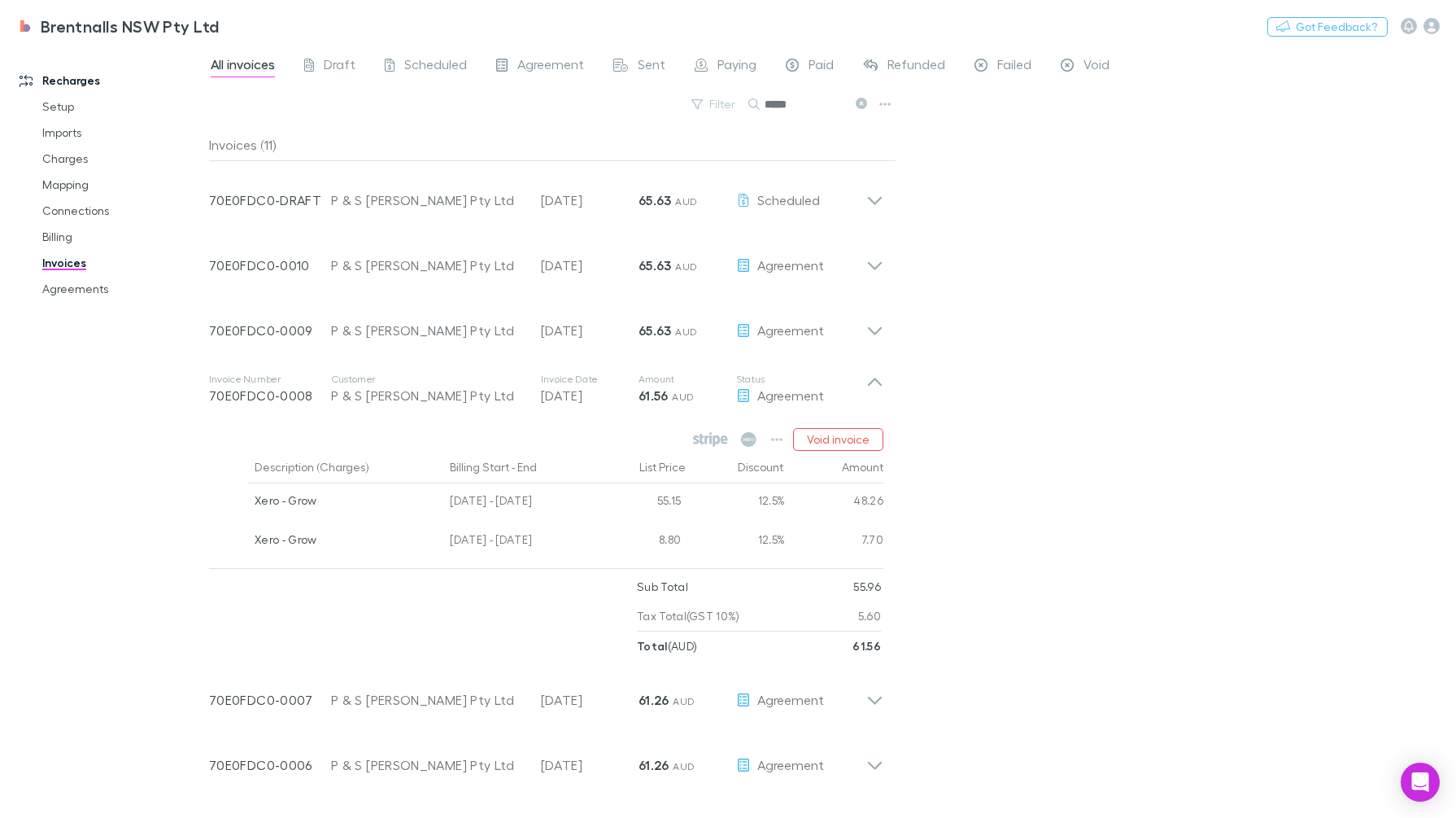
click at [876, 383] on icon at bounding box center [875, 388] width 17 height 33
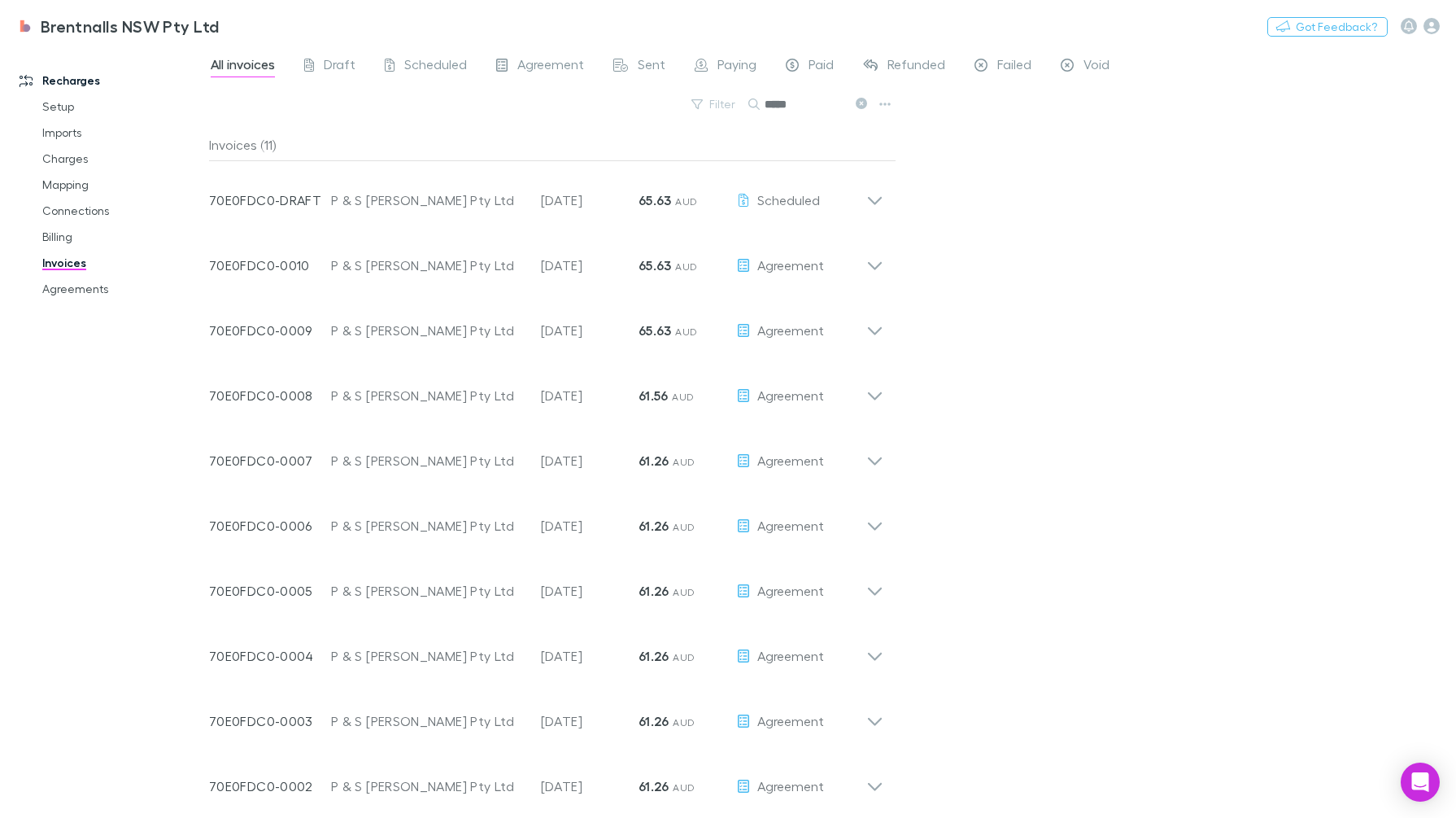
click at [793, 101] on input "*****" at bounding box center [805, 104] width 81 height 22
paste input "**********"
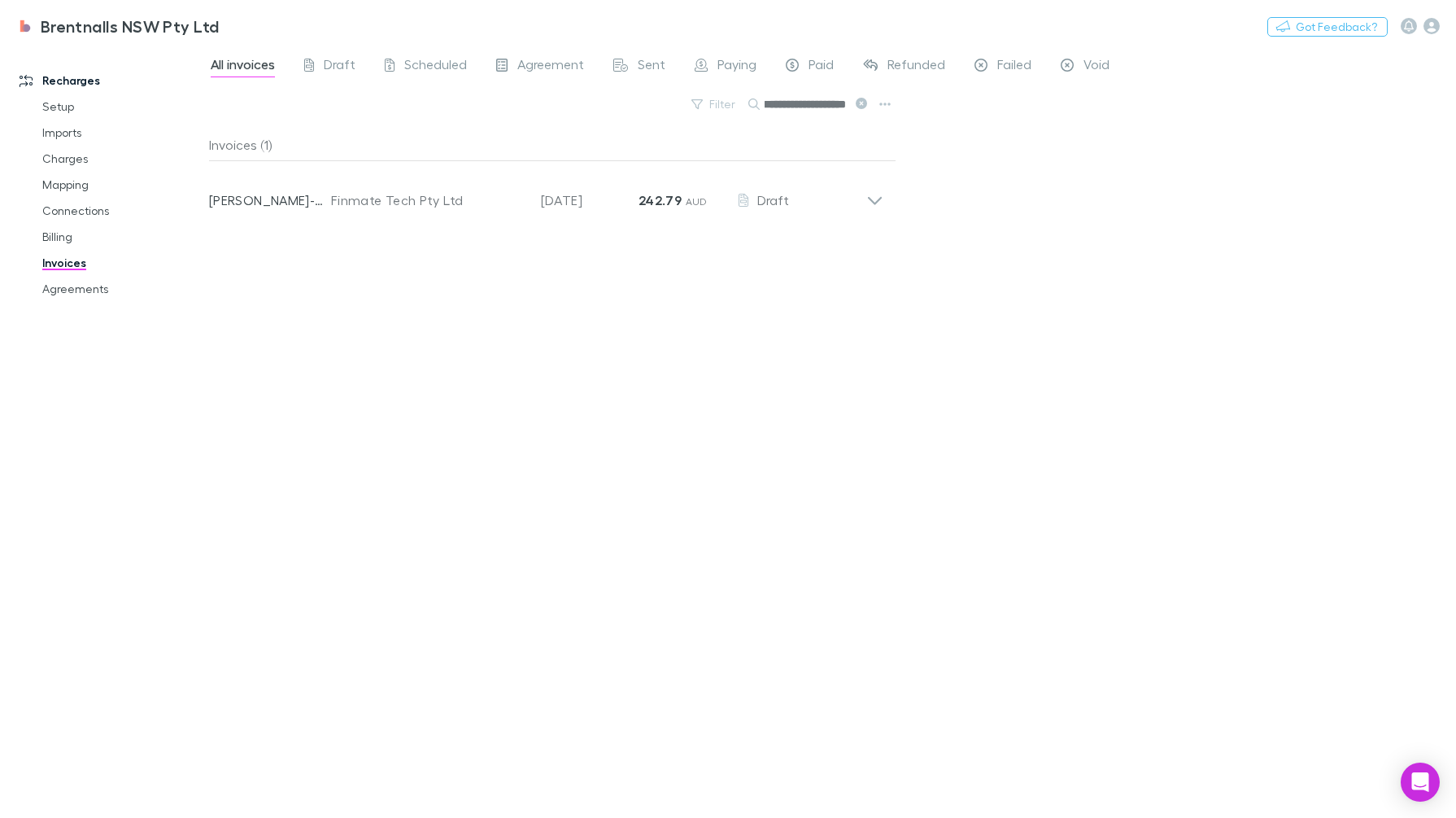
type input "**********"
click at [858, 197] on div "Draft" at bounding box center [801, 200] width 130 height 20
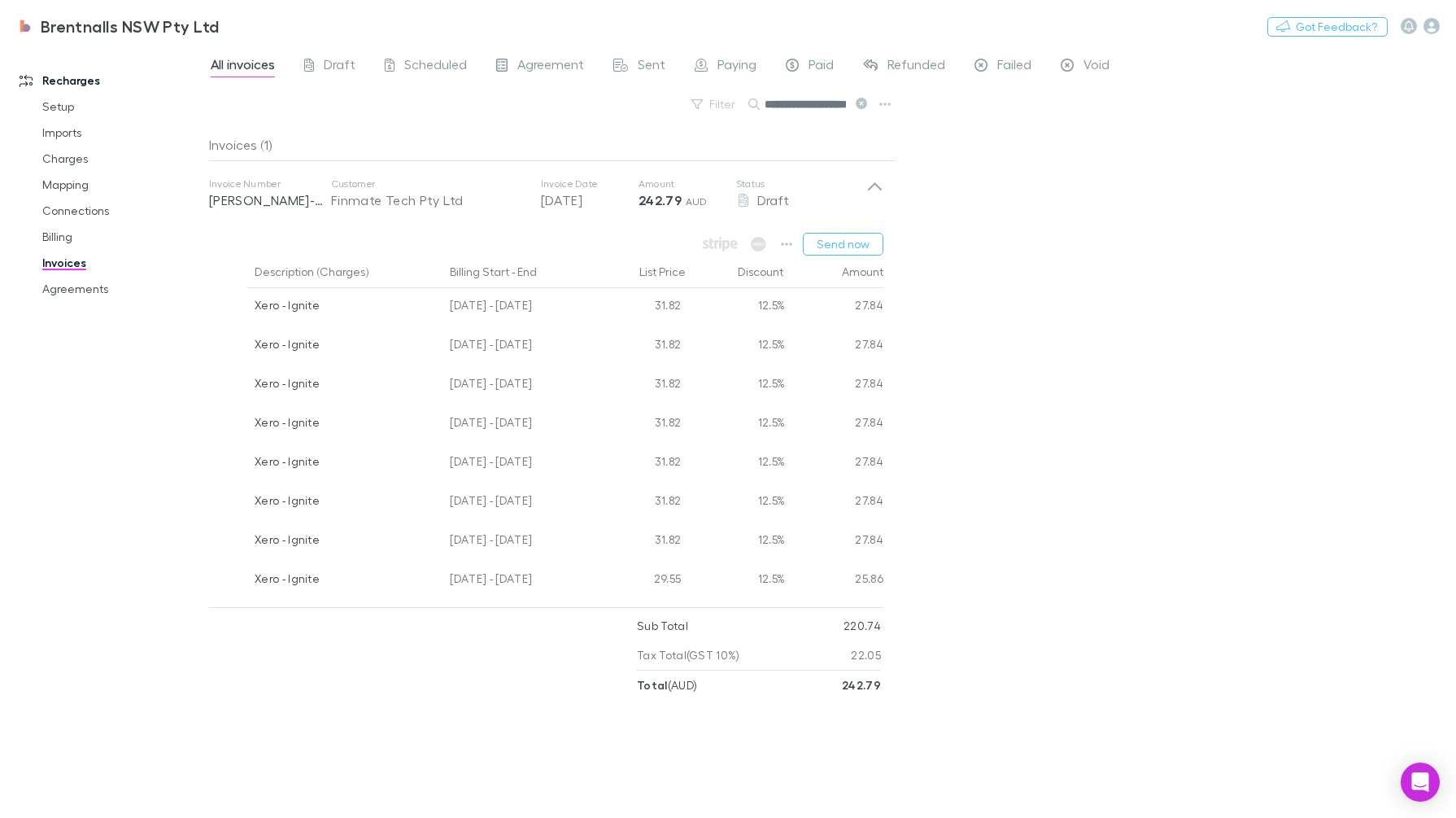
click at [781, 102] on input "**********" at bounding box center [805, 104] width 81 height 22
drag, startPoint x: 859, startPoint y: 104, endPoint x: 828, endPoint y: 101, distance: 31.1
click at [859, 104] on icon at bounding box center [862, 103] width 11 height 11
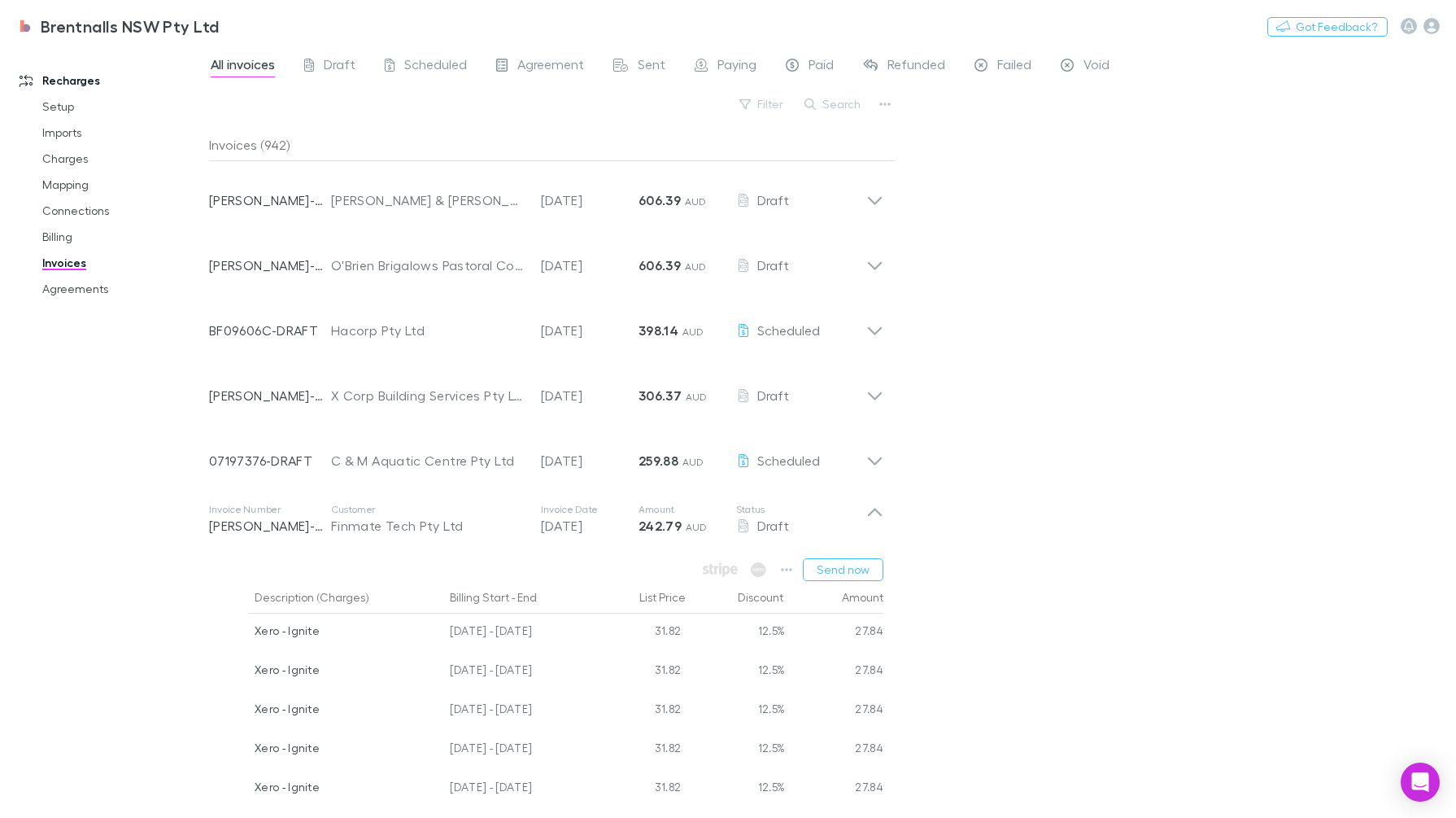
click at [824, 107] on button "Search" at bounding box center [834, 103] width 74 height 20
paste input "**********"
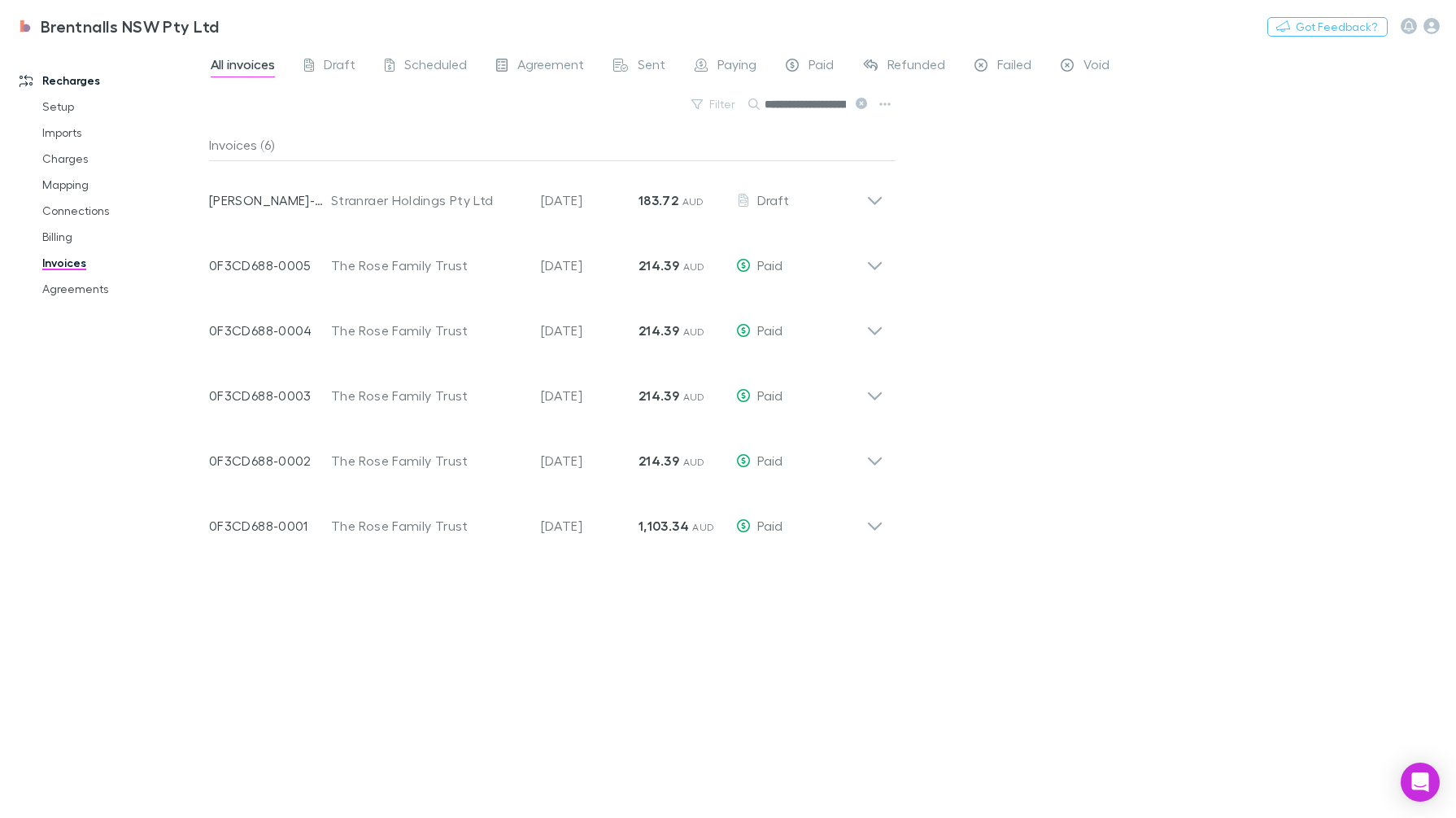
scroll to position [0, 47]
type input "**********"
click at [1212, 403] on div "**********" at bounding box center [833, 432] width 1247 height 772
drag, startPoint x: 808, startPoint y: 98, endPoint x: 890, endPoint y: 195, distance: 127.0
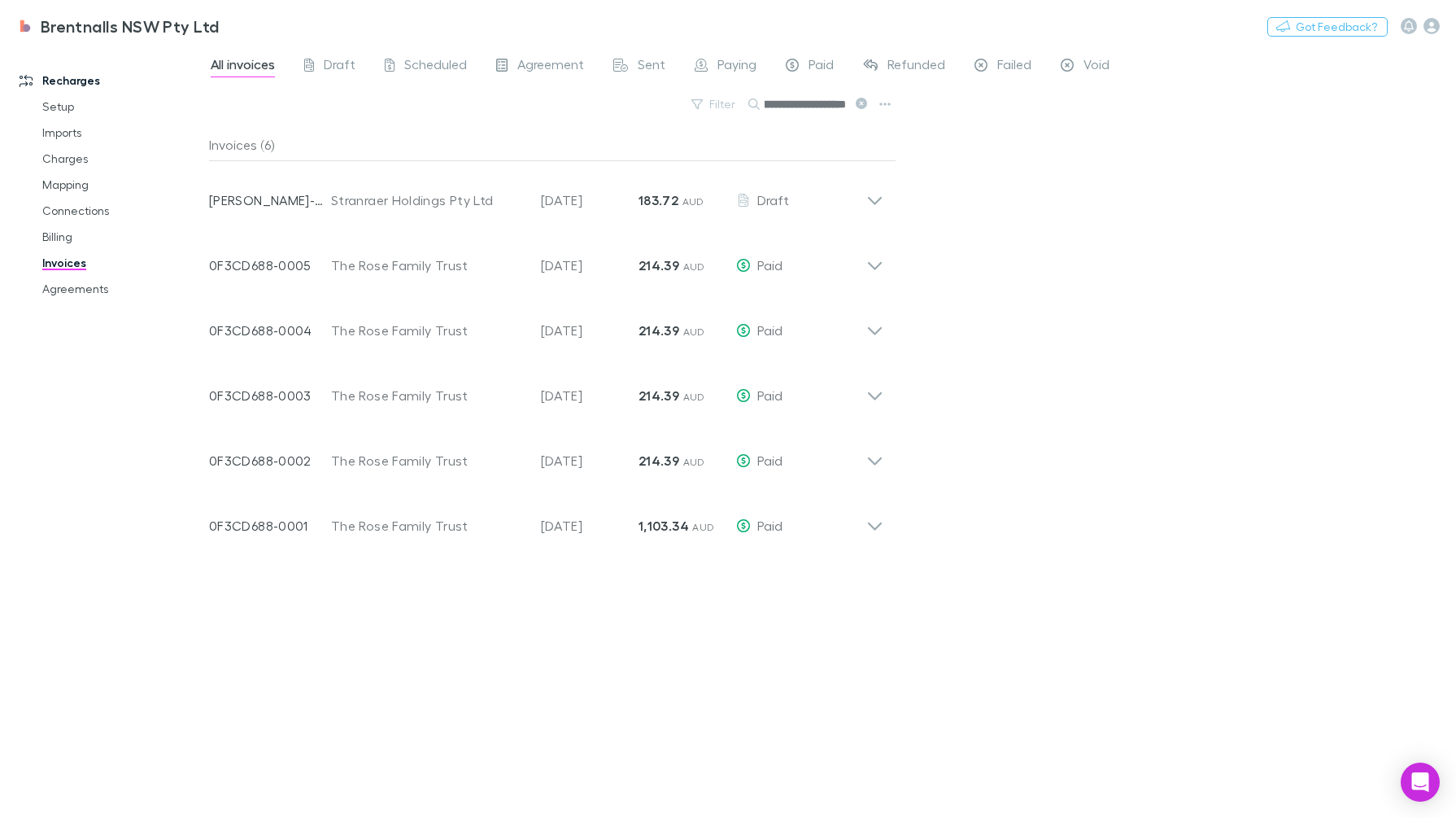
click at [871, 108] on div "**********" at bounding box center [553, 111] width 688 height 35
click at [875, 207] on icon at bounding box center [875, 194] width 17 height 33
click at [806, 104] on input "**********" at bounding box center [805, 104] width 81 height 22
click at [793, 104] on input "**********" at bounding box center [805, 104] width 81 height 22
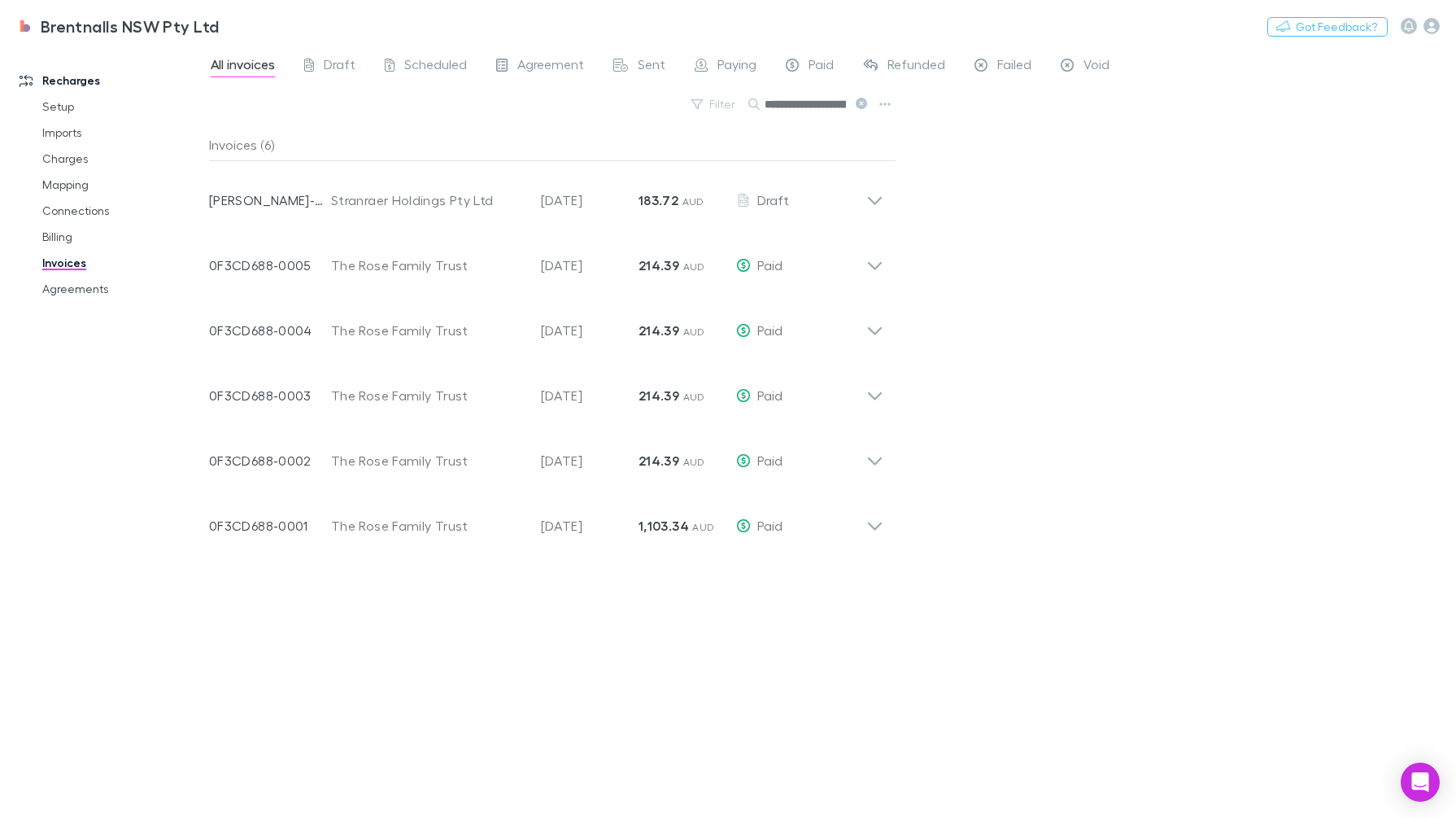
click at [891, 210] on div "Invoice Number RECH-0484 Customer Stranraer Holdings Pty Ltd Invoice Date 28 Oc…" at bounding box center [546, 194] width 701 height 65
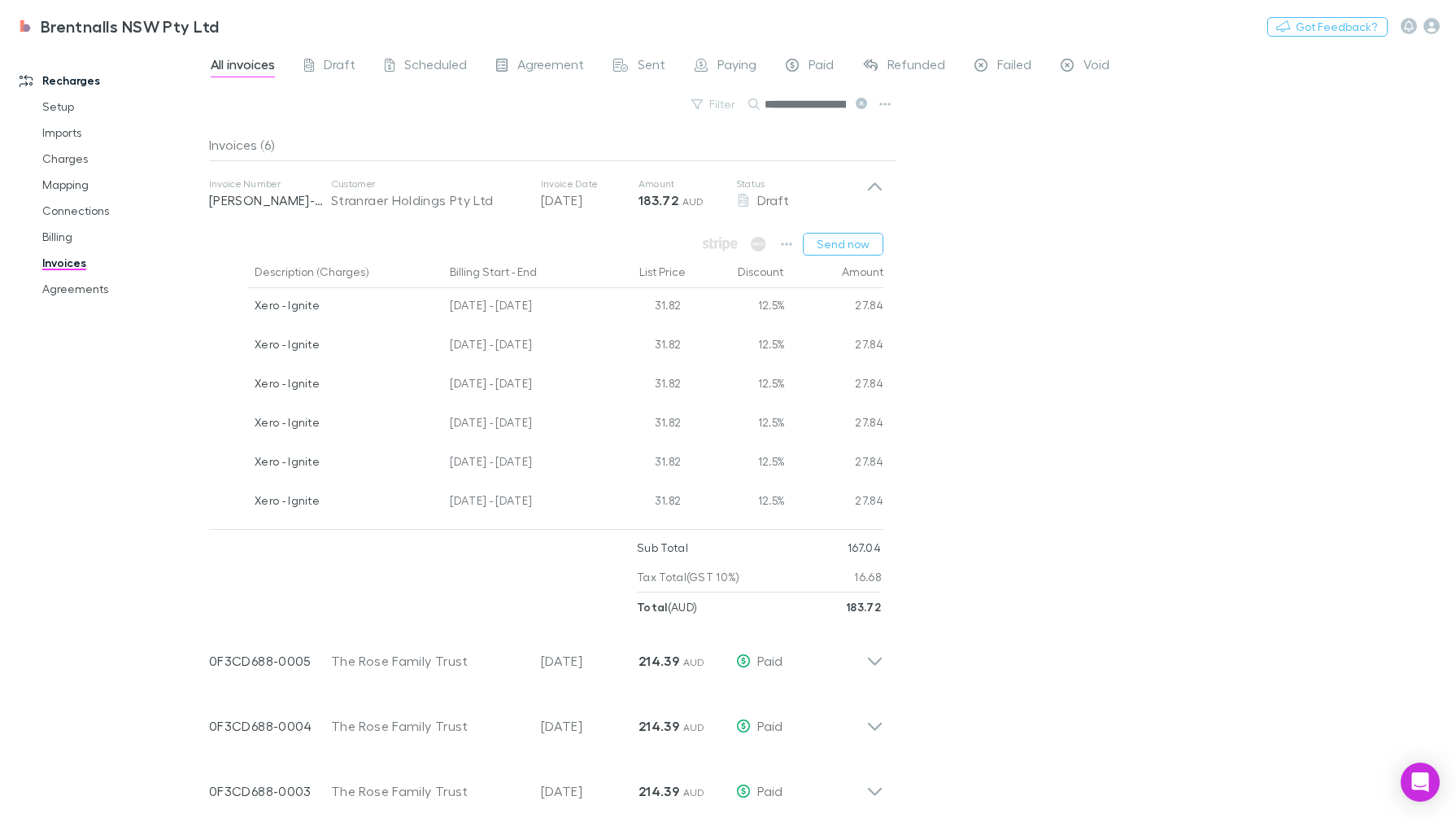
scroll to position [101, 0]
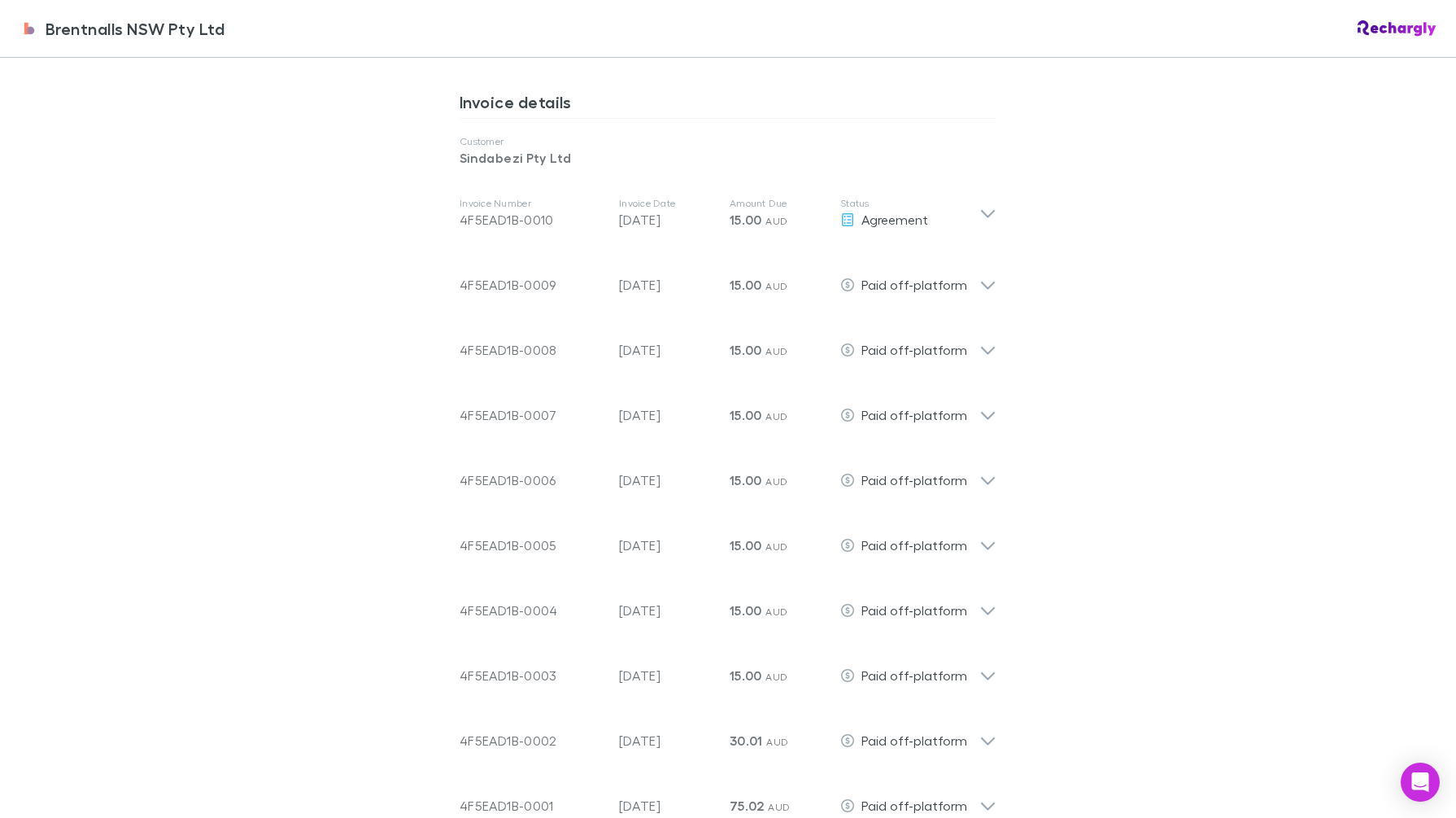
scroll to position [813, 0]
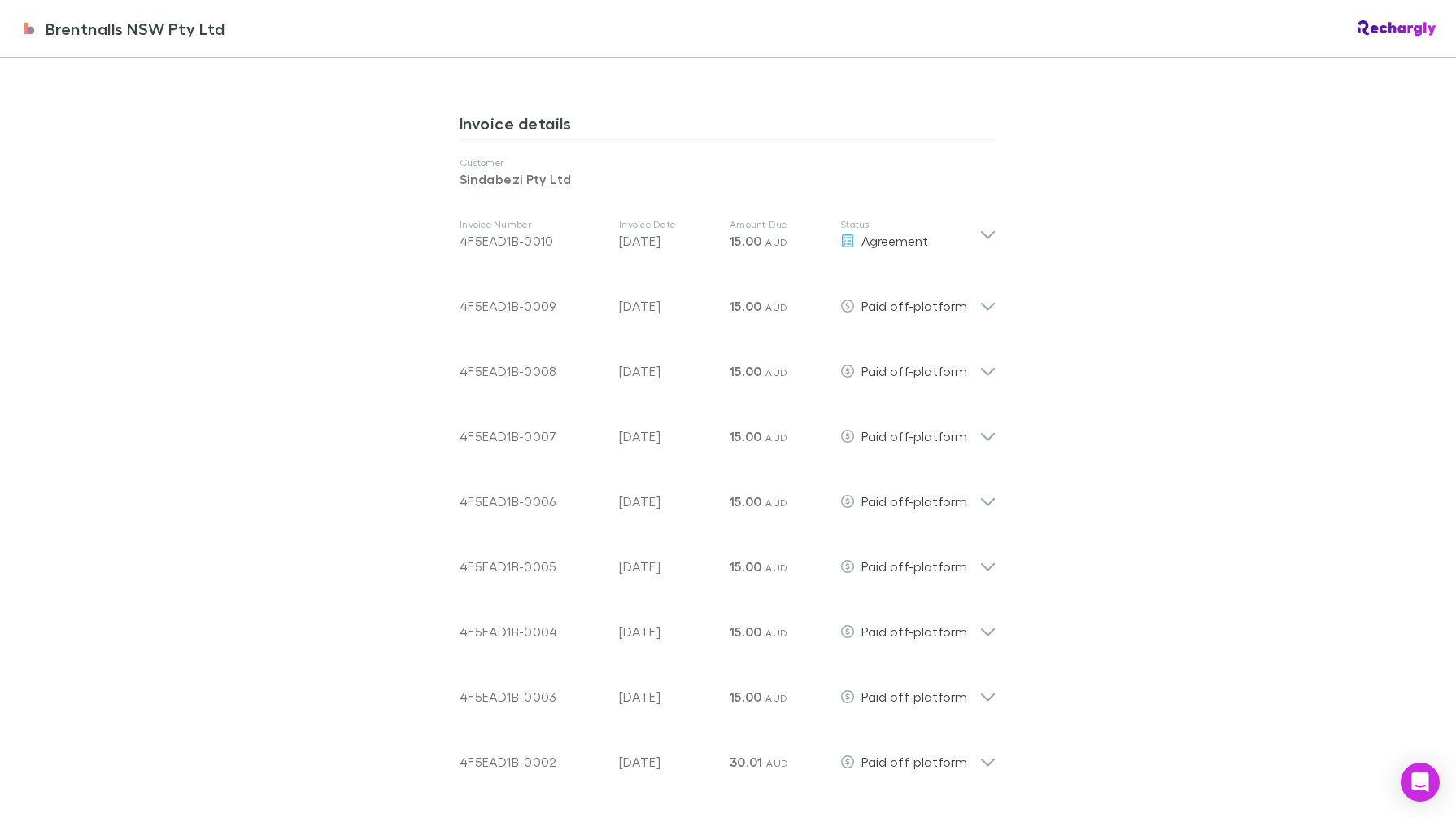
click at [980, 235] on icon at bounding box center [988, 234] width 17 height 20
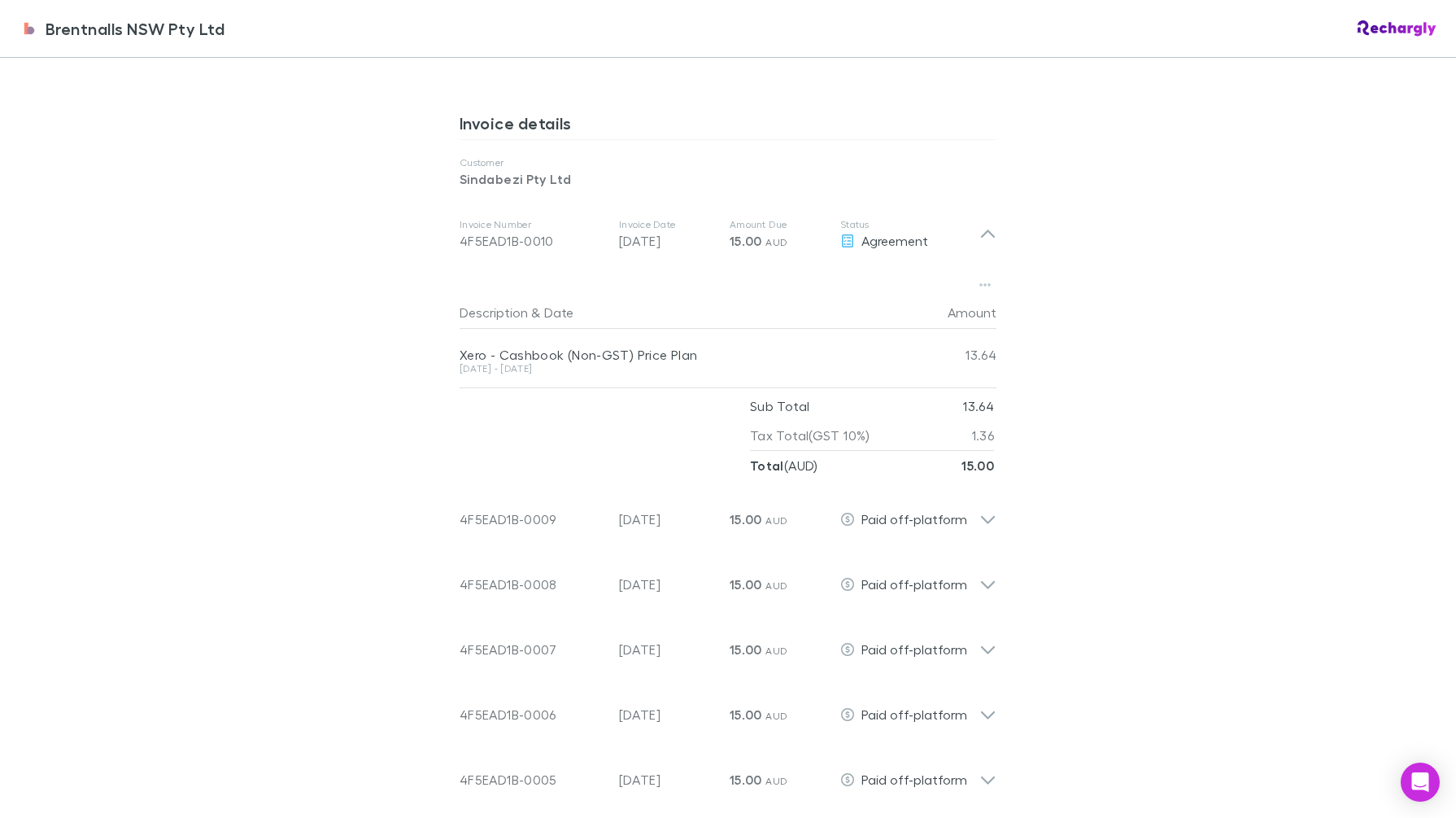
click at [981, 235] on icon at bounding box center [987, 234] width 14 height 8
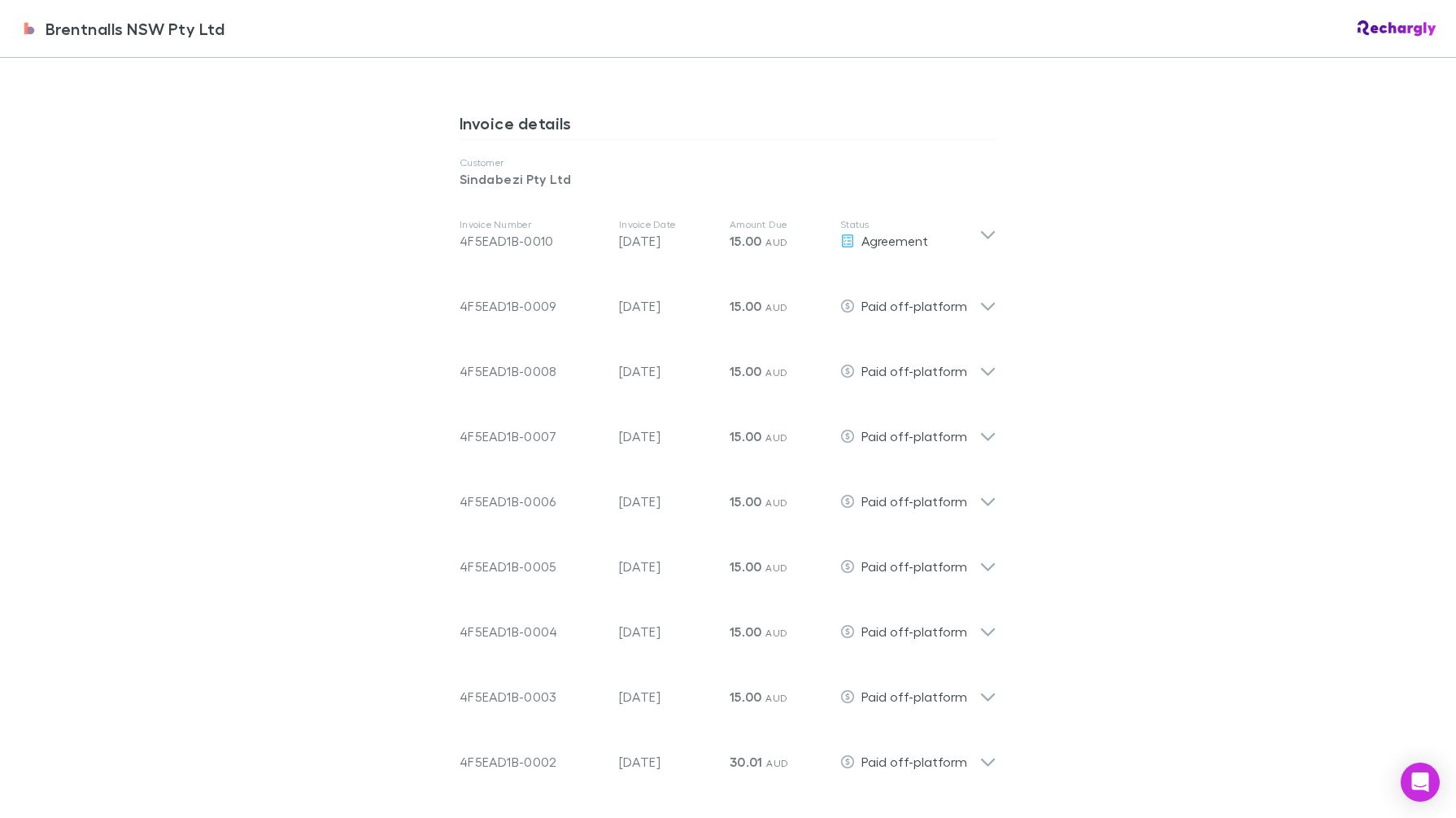
click at [968, 225] on p "Status" at bounding box center [909, 224] width 139 height 13
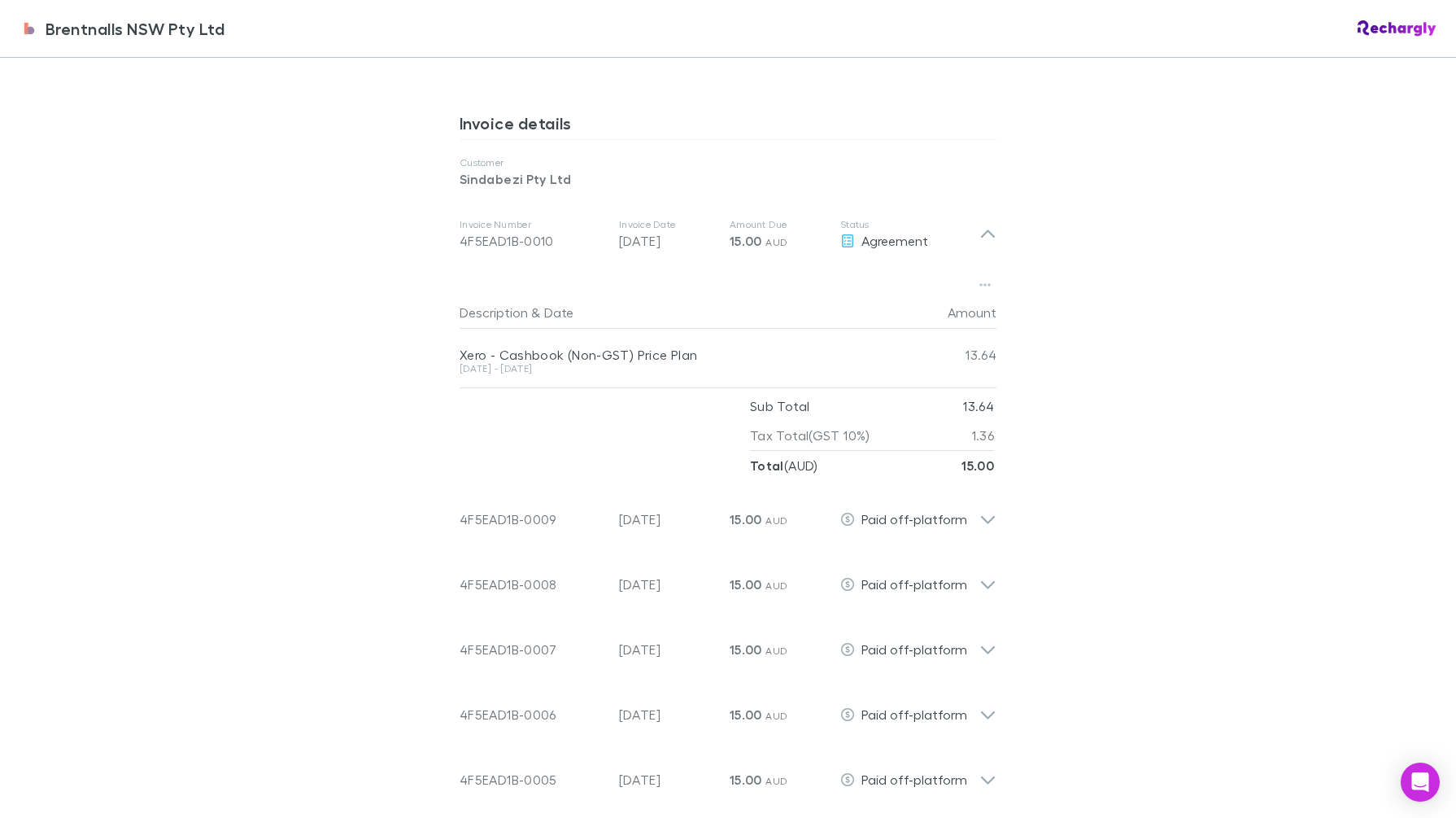
click at [956, 514] on div "Paid off-platform" at bounding box center [909, 518] width 139 height 20
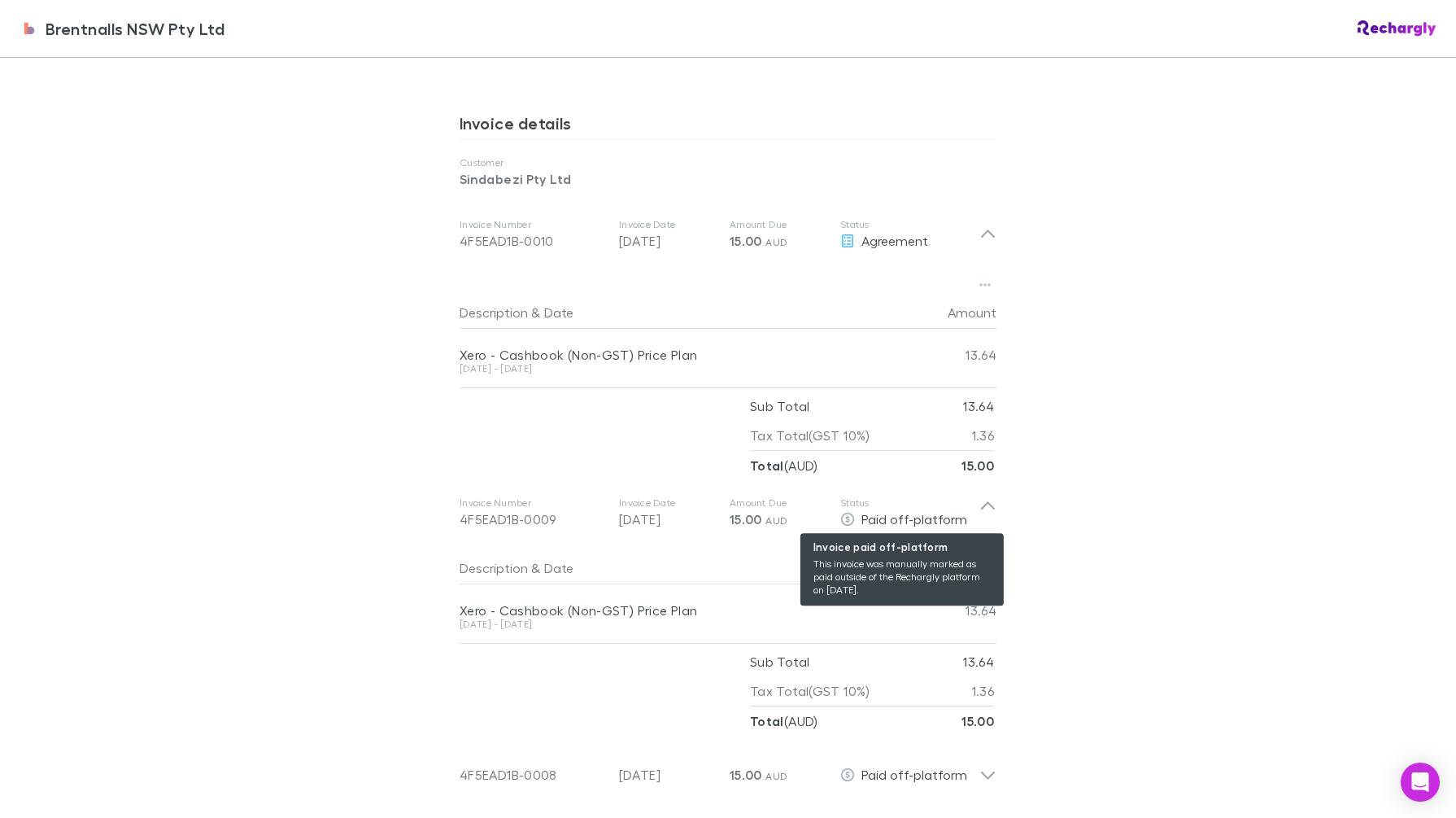
click at [955, 514] on div "Paid off-platform" at bounding box center [909, 518] width 139 height 20
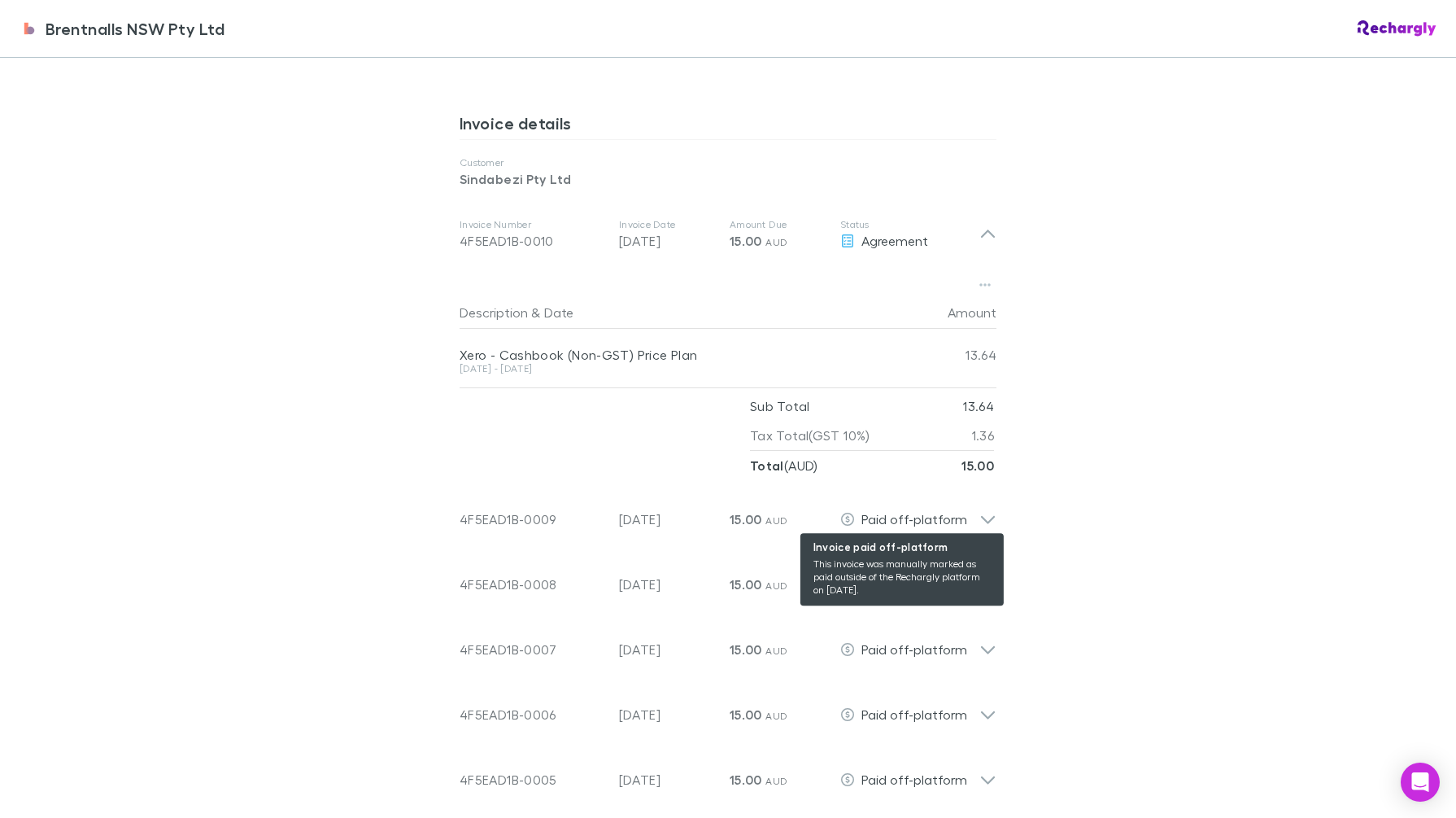
scroll to position [712, 0]
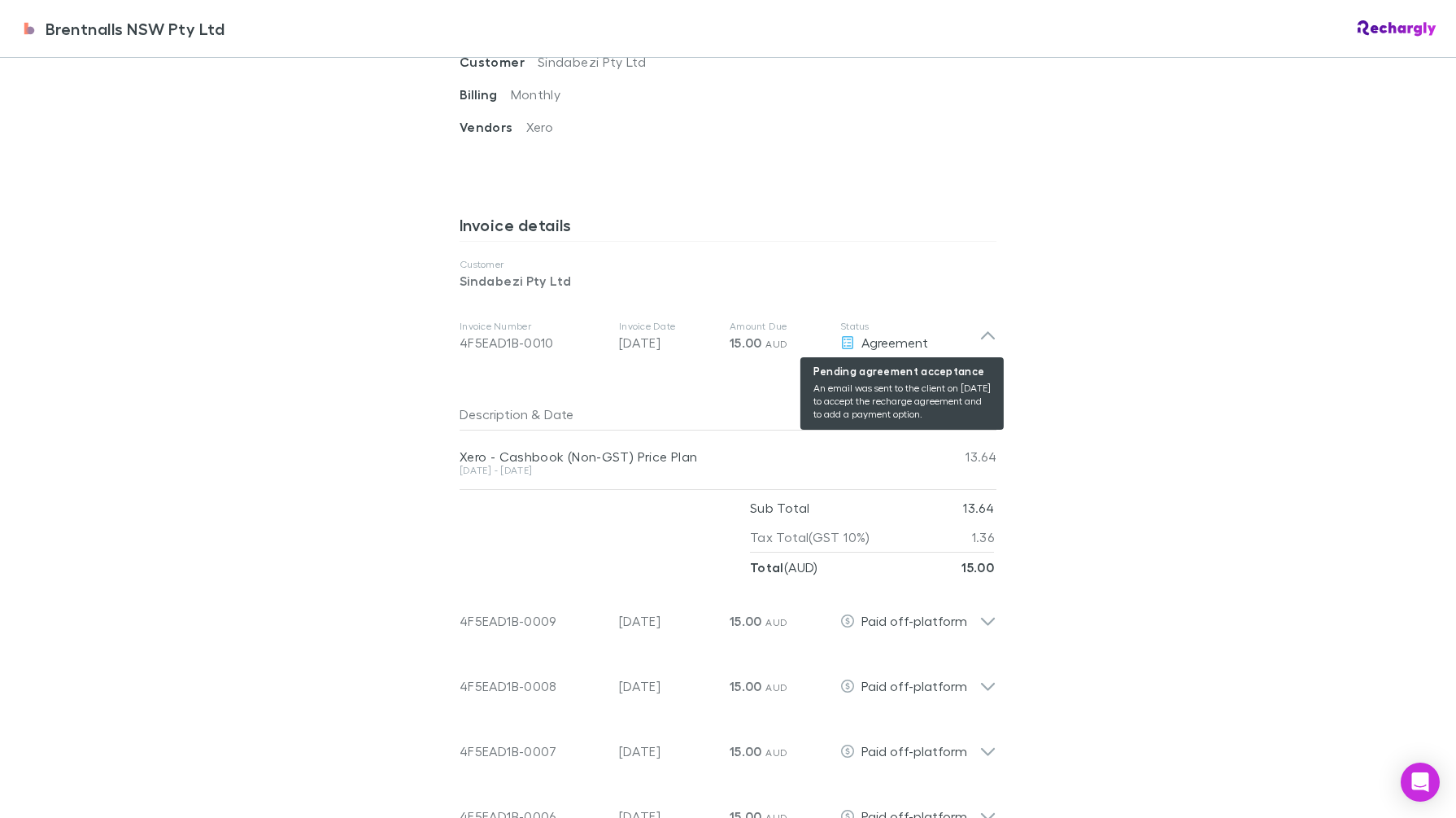
click at [963, 333] on div "Agreement" at bounding box center [909, 342] width 139 height 20
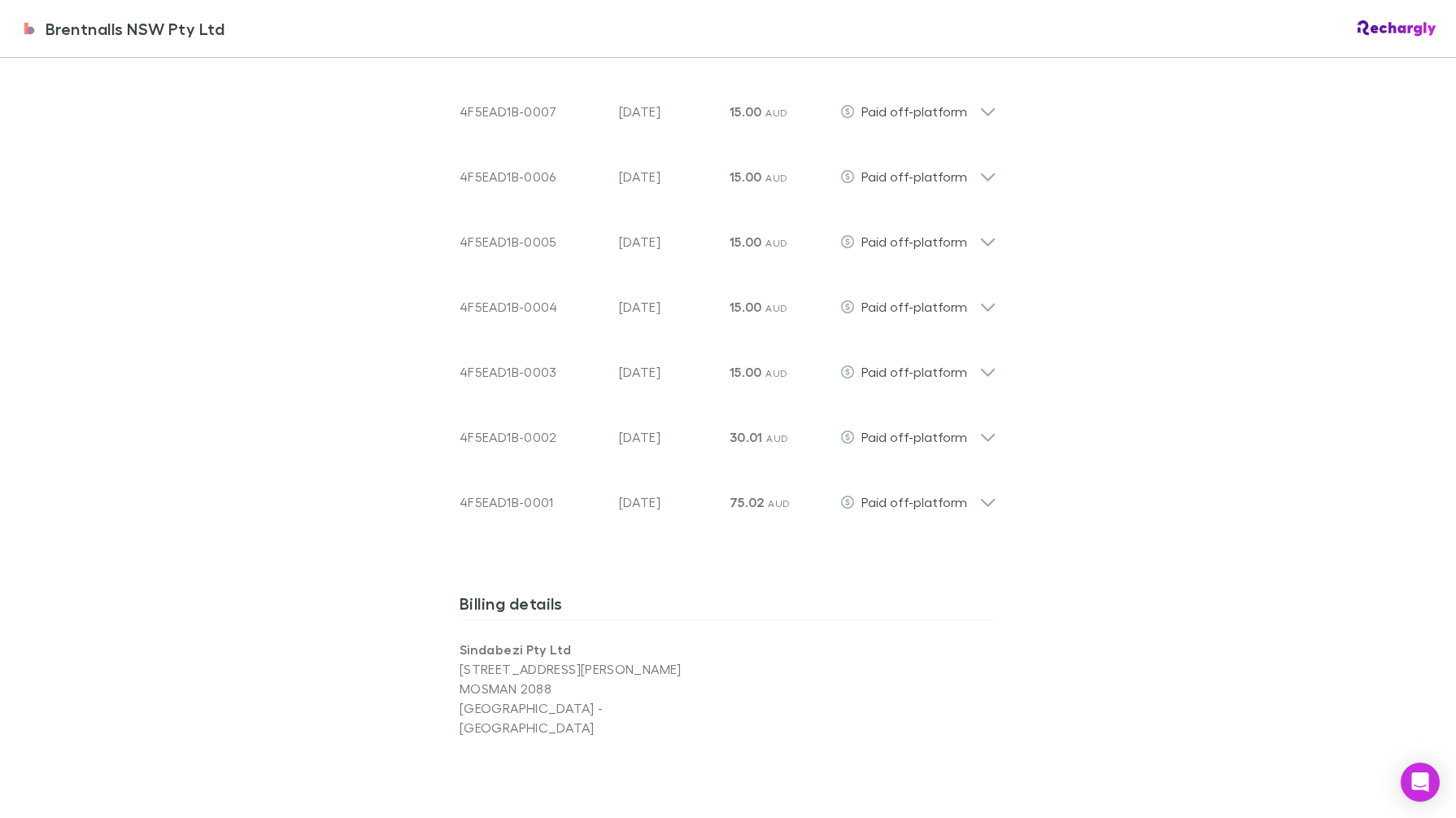
scroll to position [1140, 0]
click at [952, 502] on span "Paid off-platform" at bounding box center [915, 500] width 106 height 16
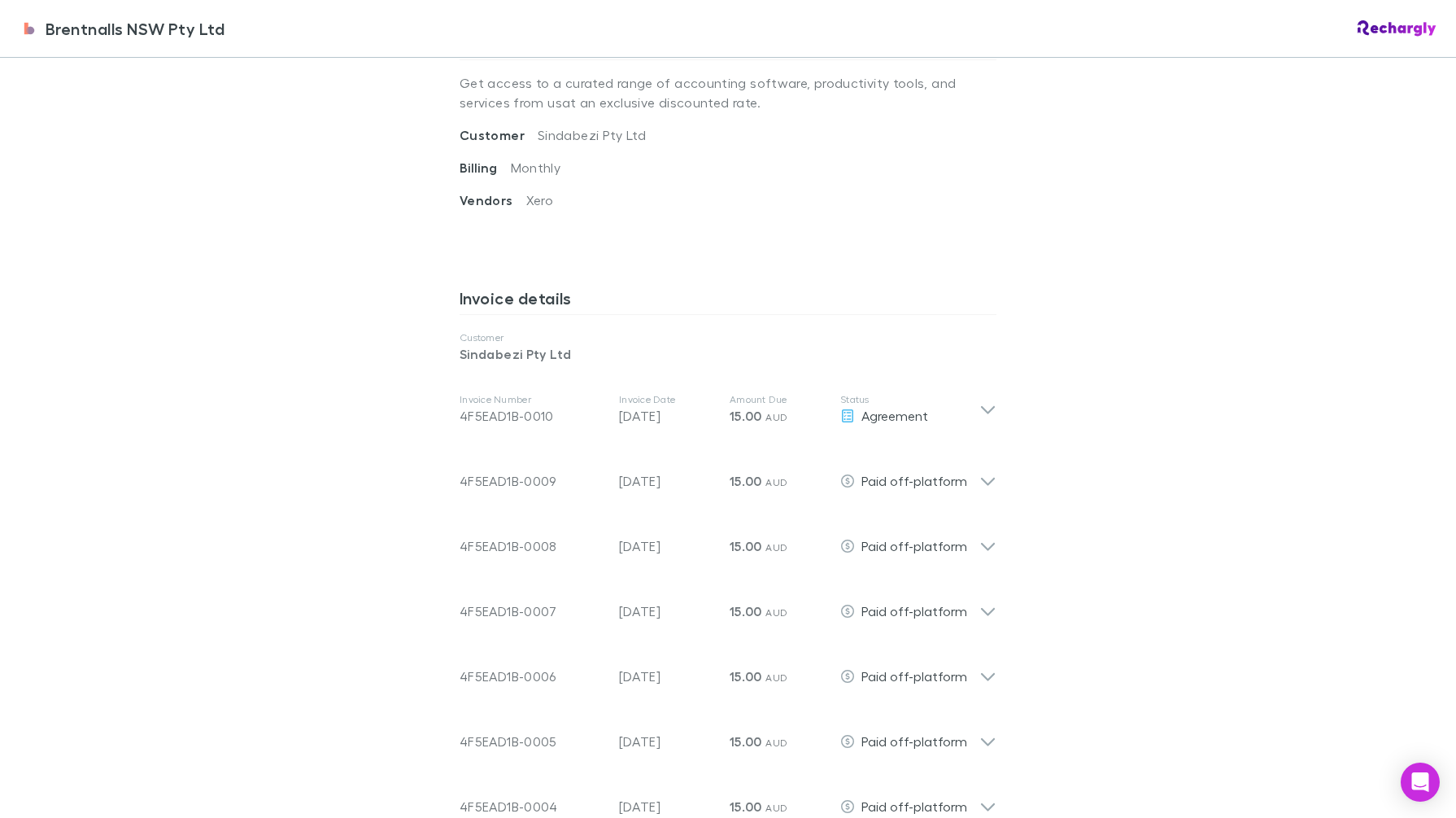
scroll to position [631, 0]
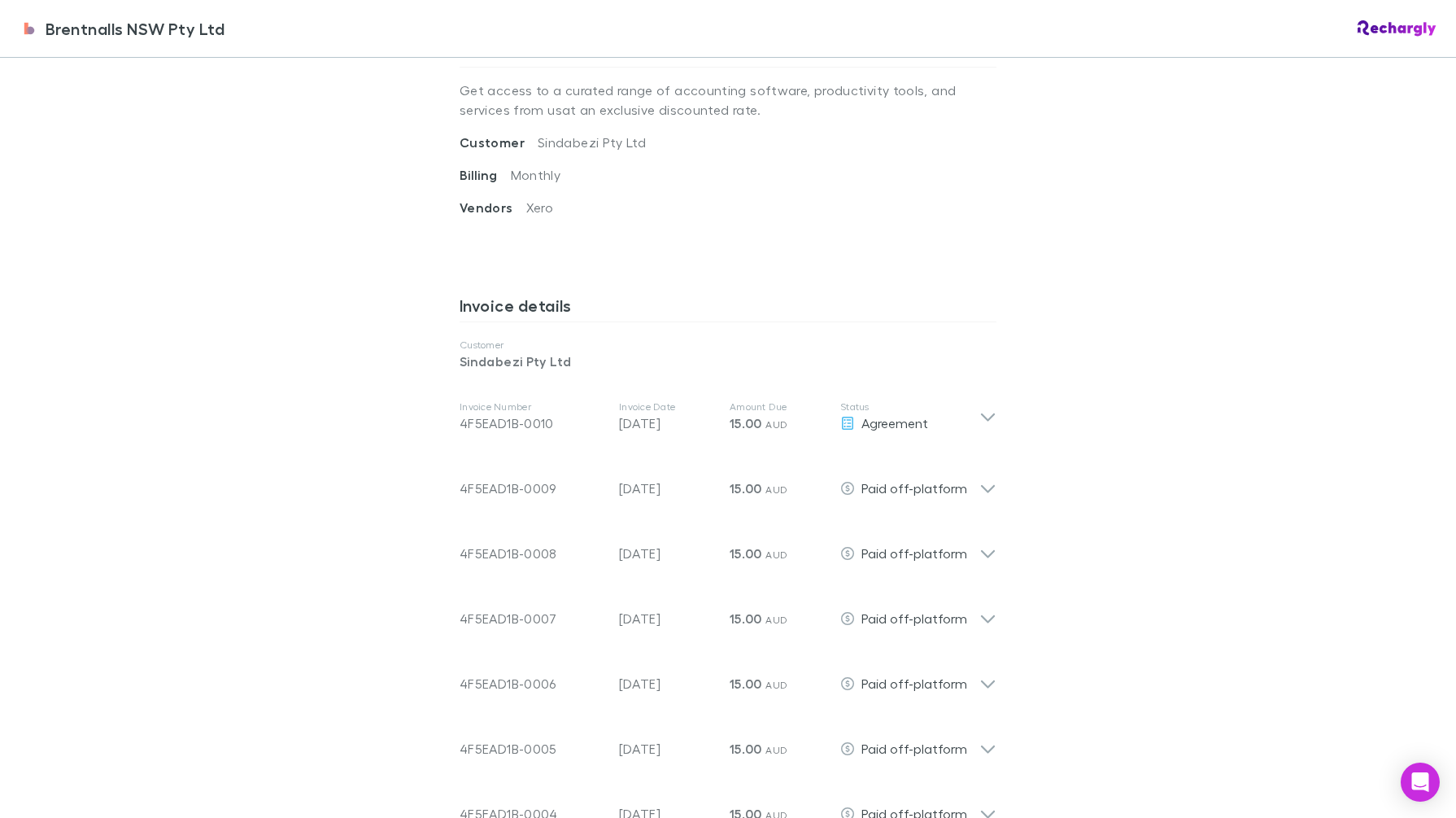
click at [986, 409] on icon at bounding box center [988, 416] width 17 height 20
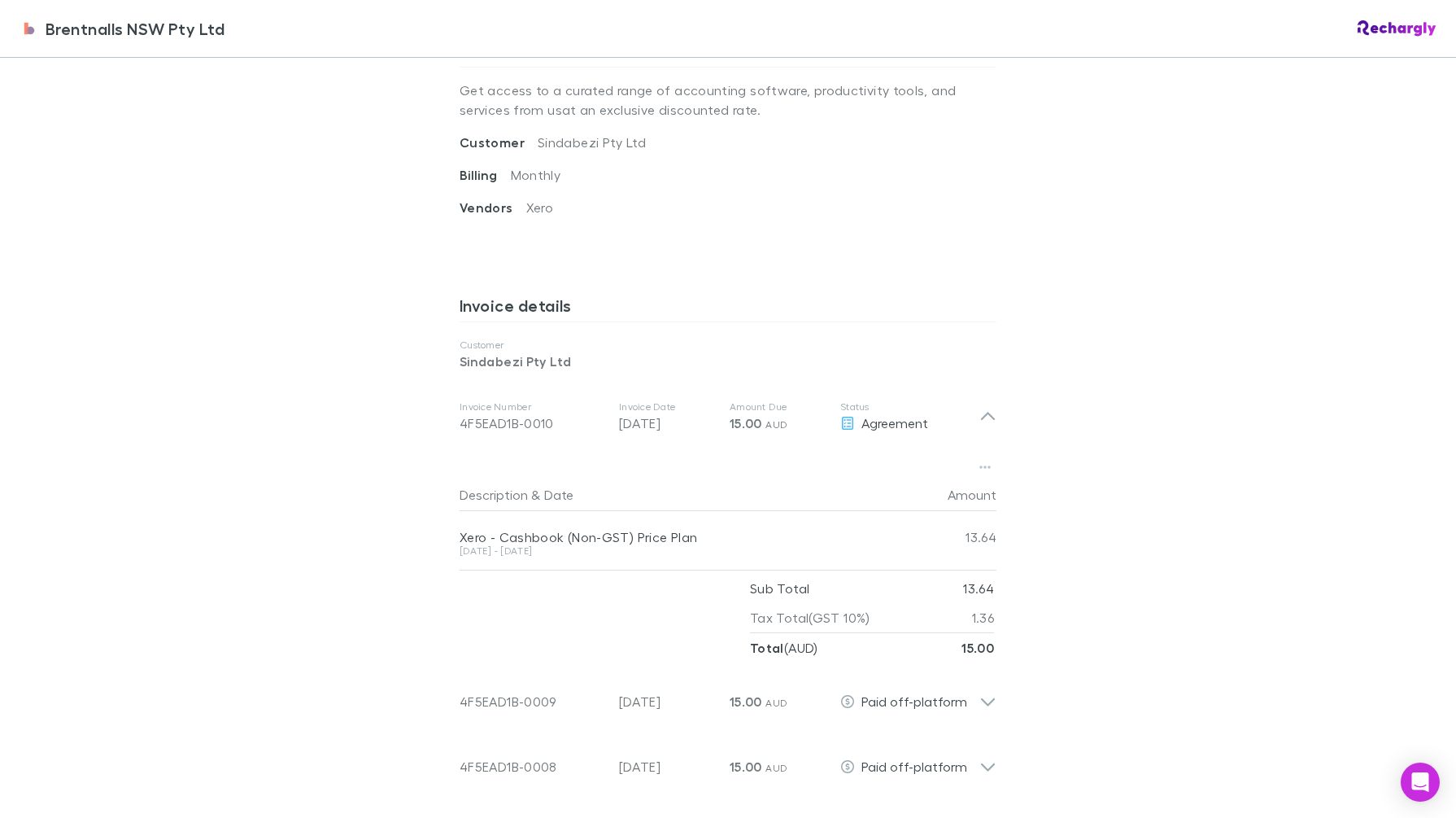
click at [986, 409] on icon at bounding box center [988, 416] width 17 height 20
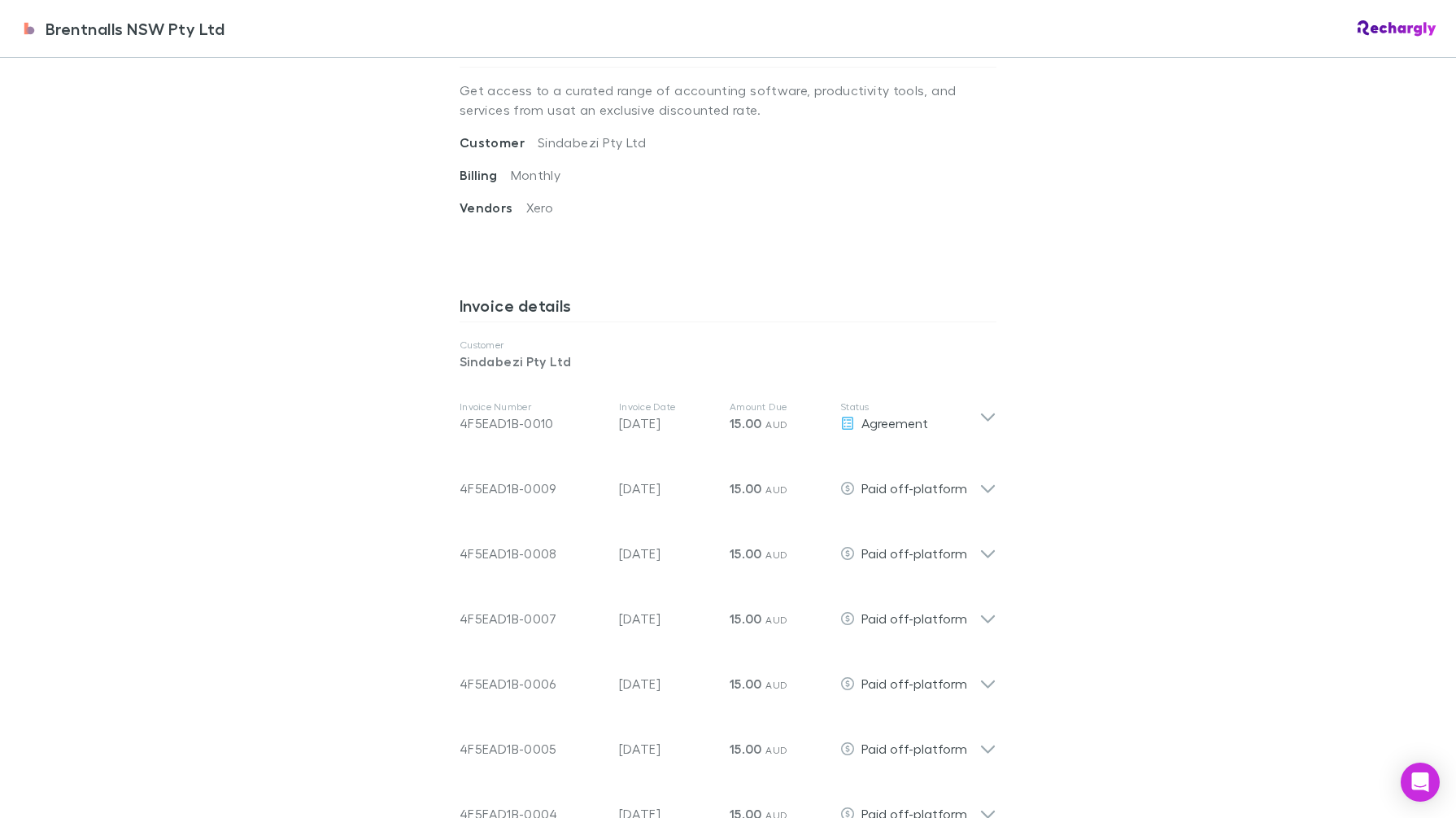
click at [986, 409] on icon at bounding box center [988, 416] width 17 height 20
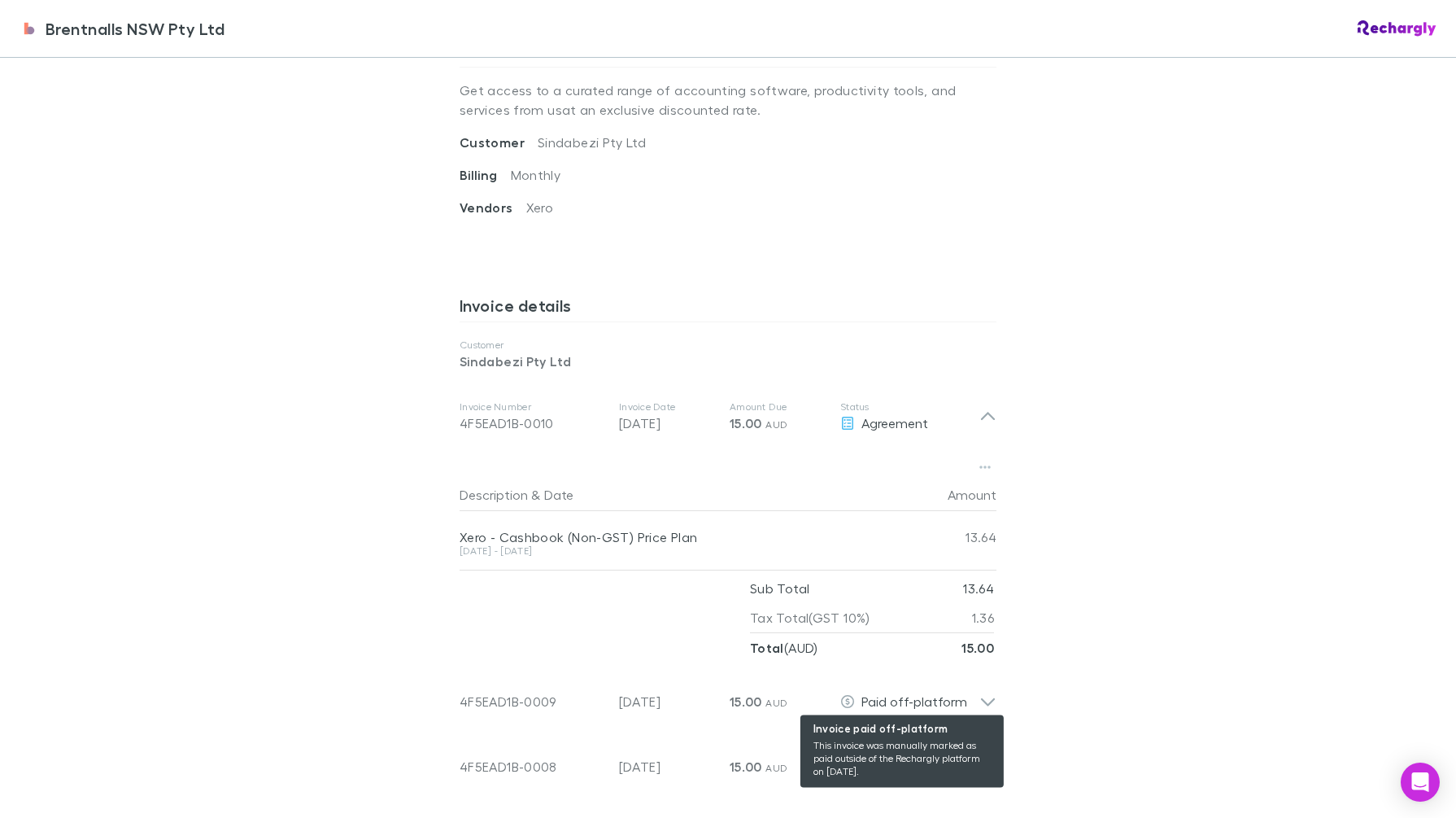
click at [968, 704] on div "Paid off-platform" at bounding box center [909, 701] width 139 height 20
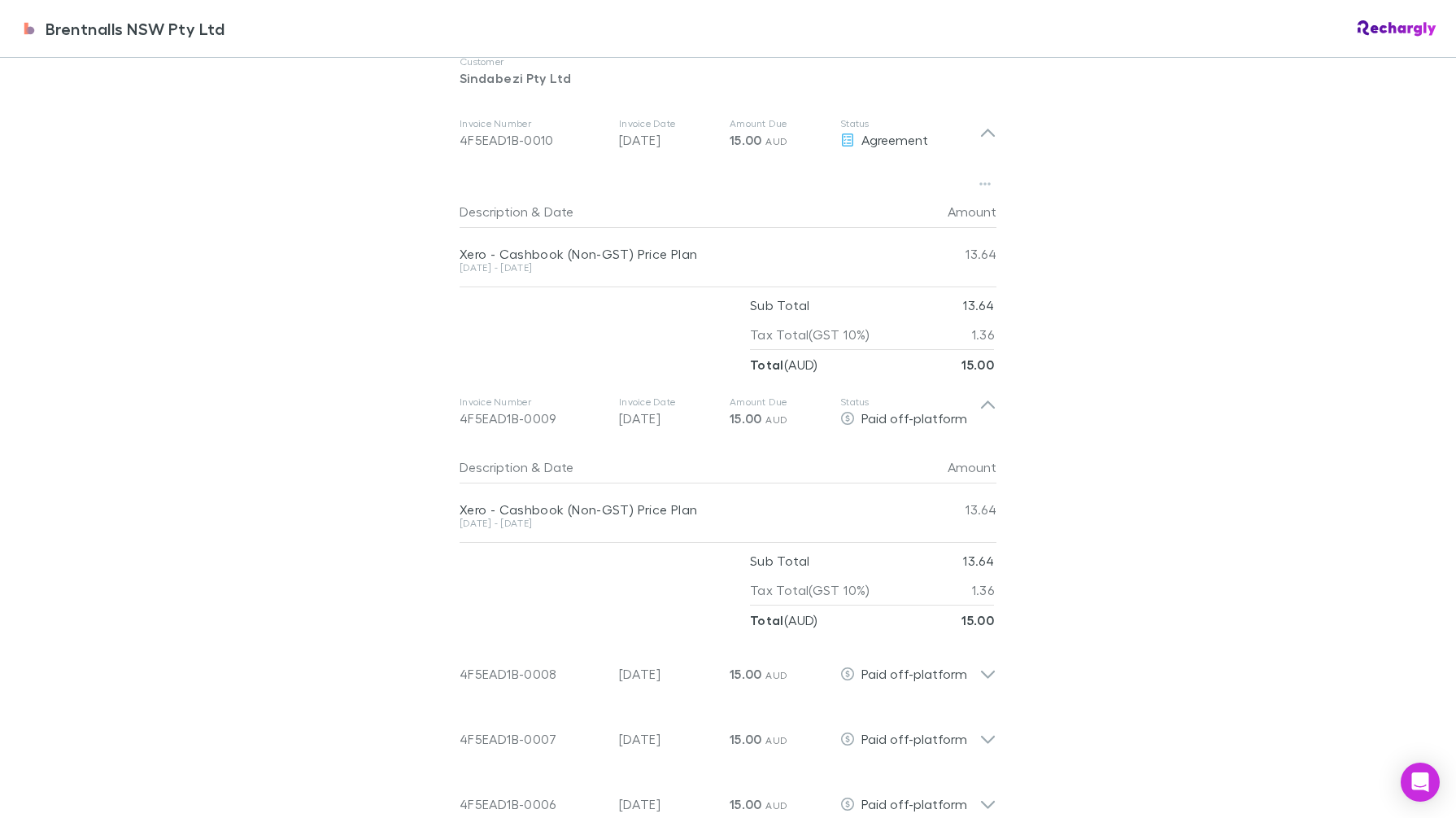
scroll to position [936, 0]
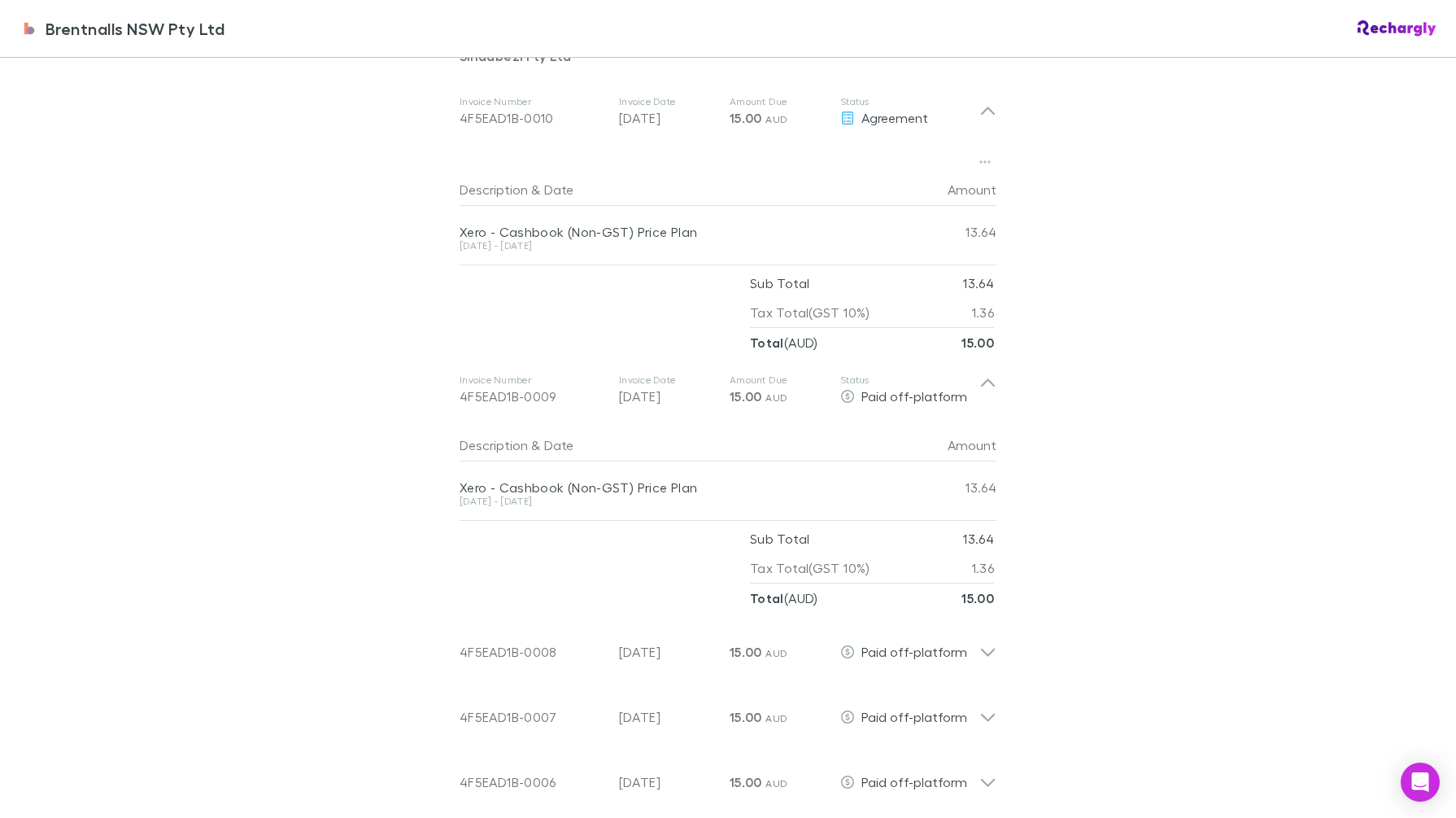
click at [980, 379] on icon at bounding box center [988, 389] width 17 height 33
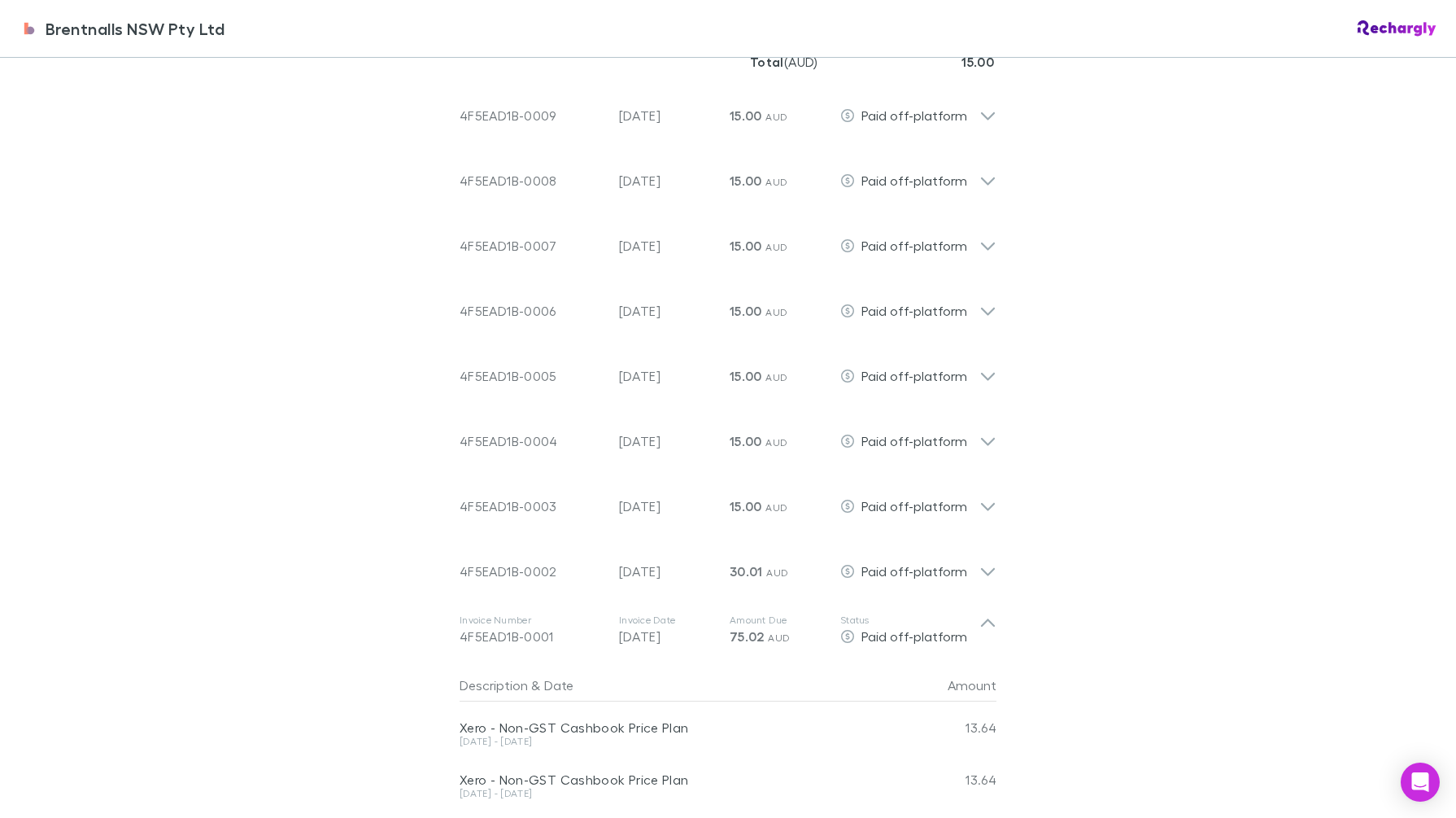
scroll to position [1119, 0]
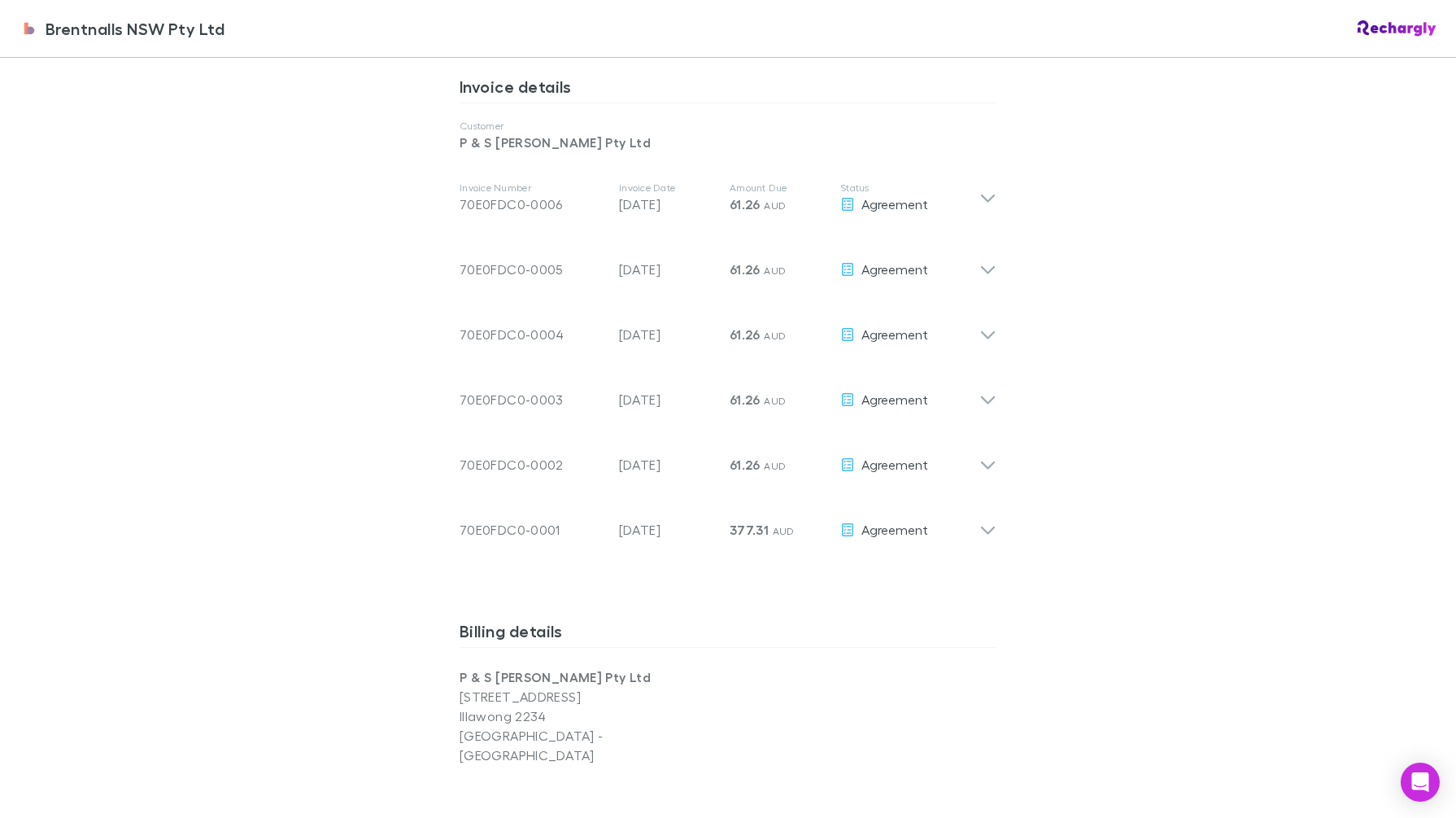
scroll to position [813, 0]
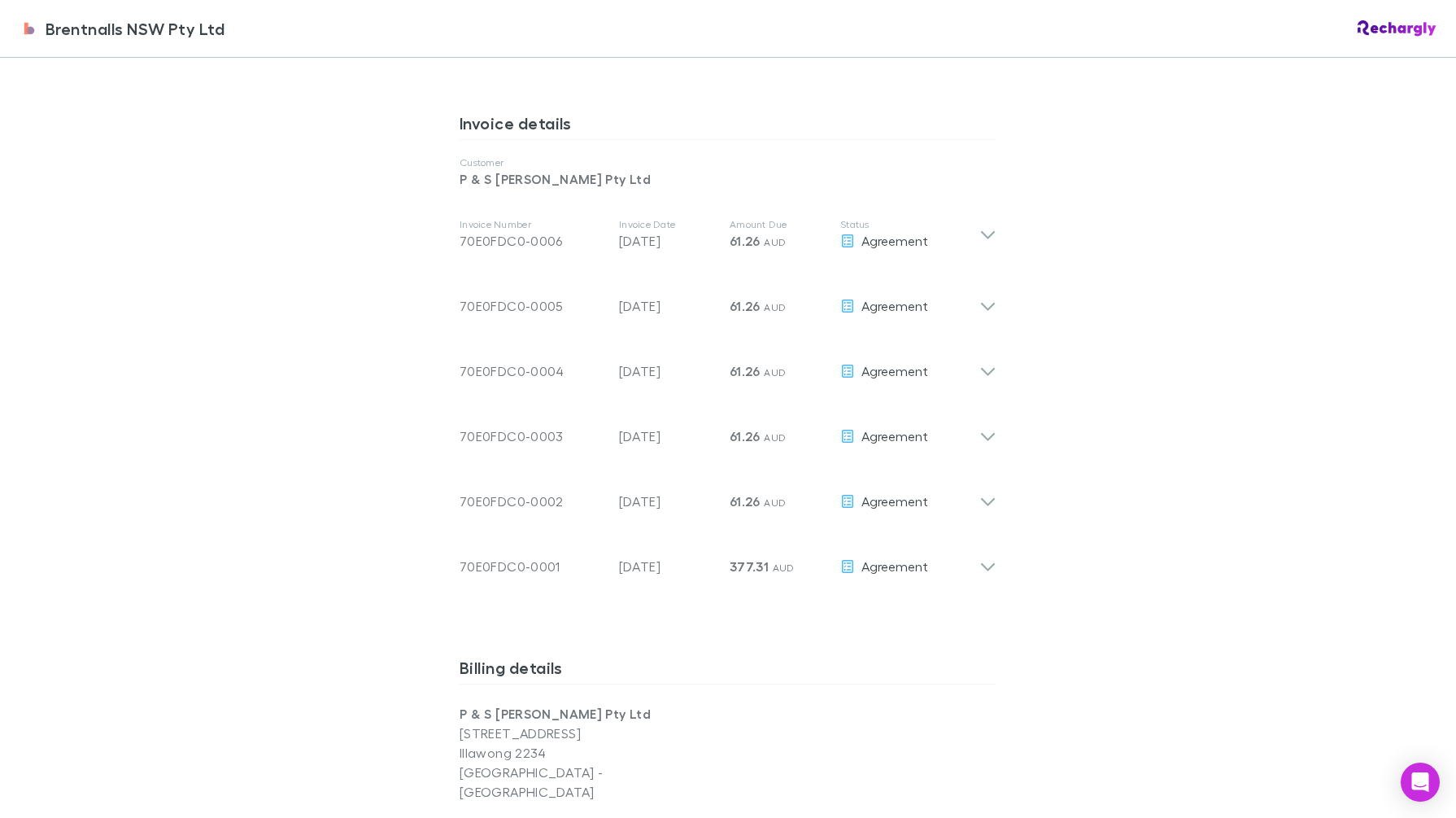
click at [980, 228] on icon at bounding box center [988, 234] width 17 height 20
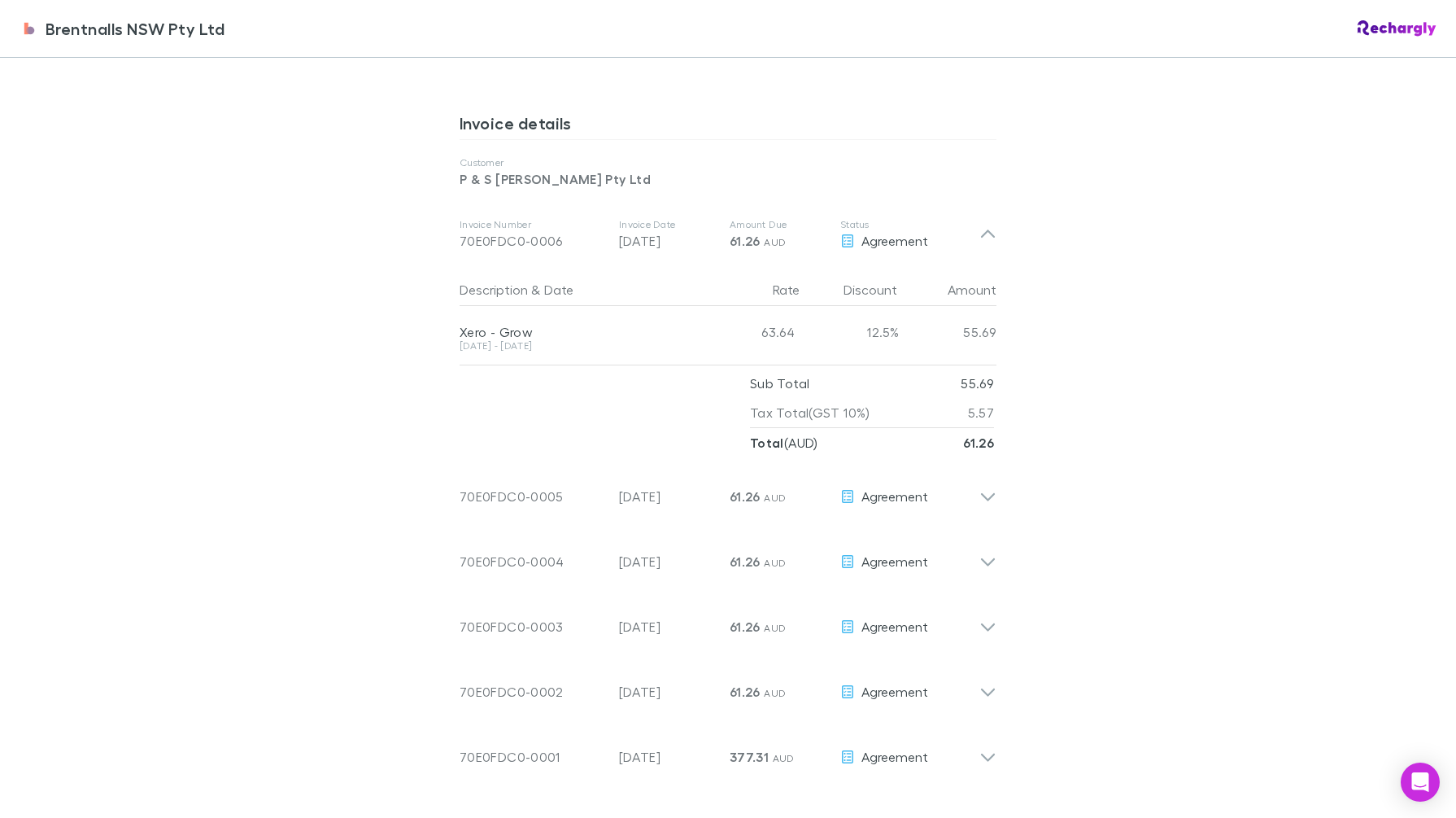
click at [980, 225] on icon at bounding box center [988, 234] width 17 height 20
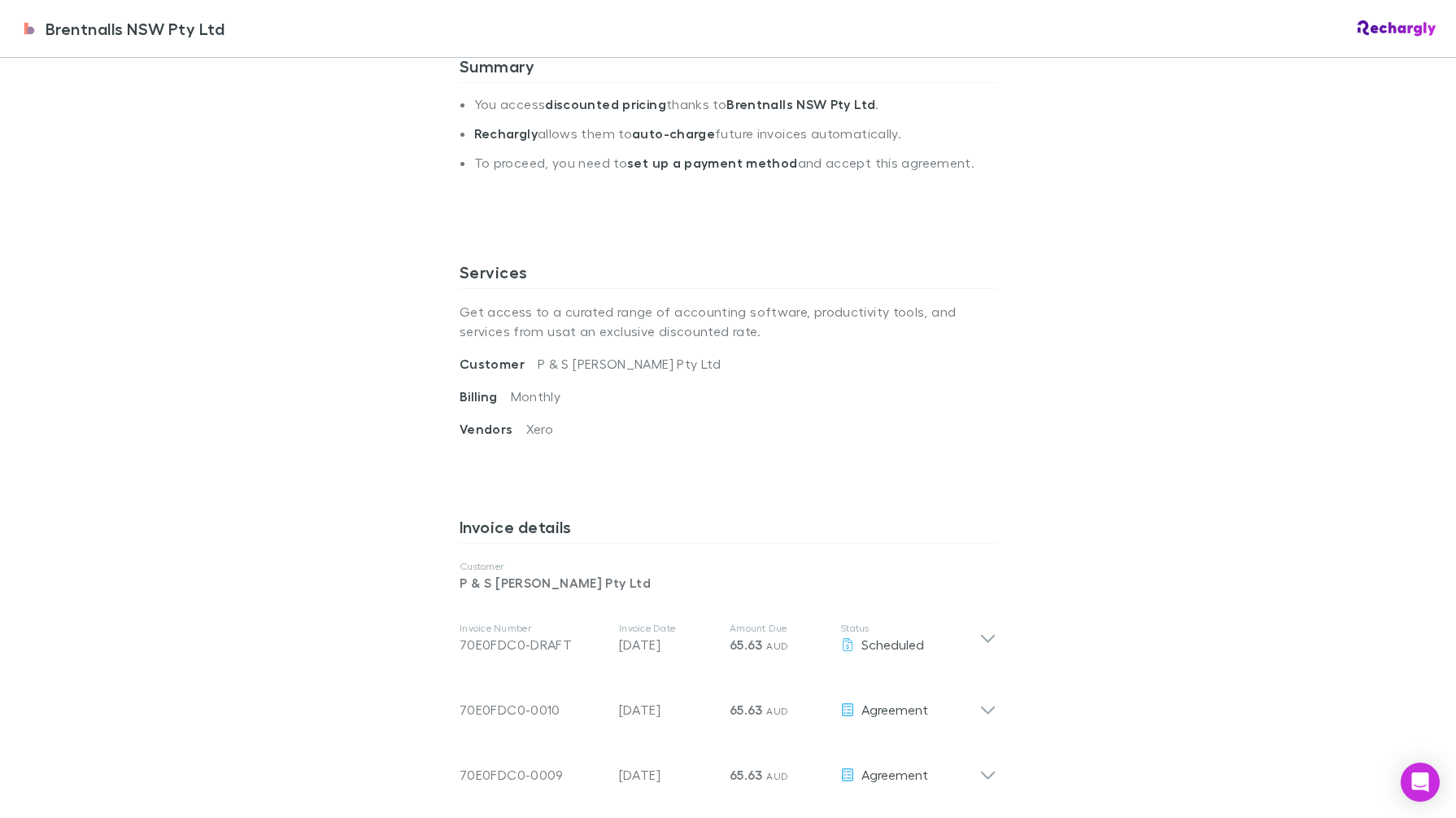
scroll to position [508, 0]
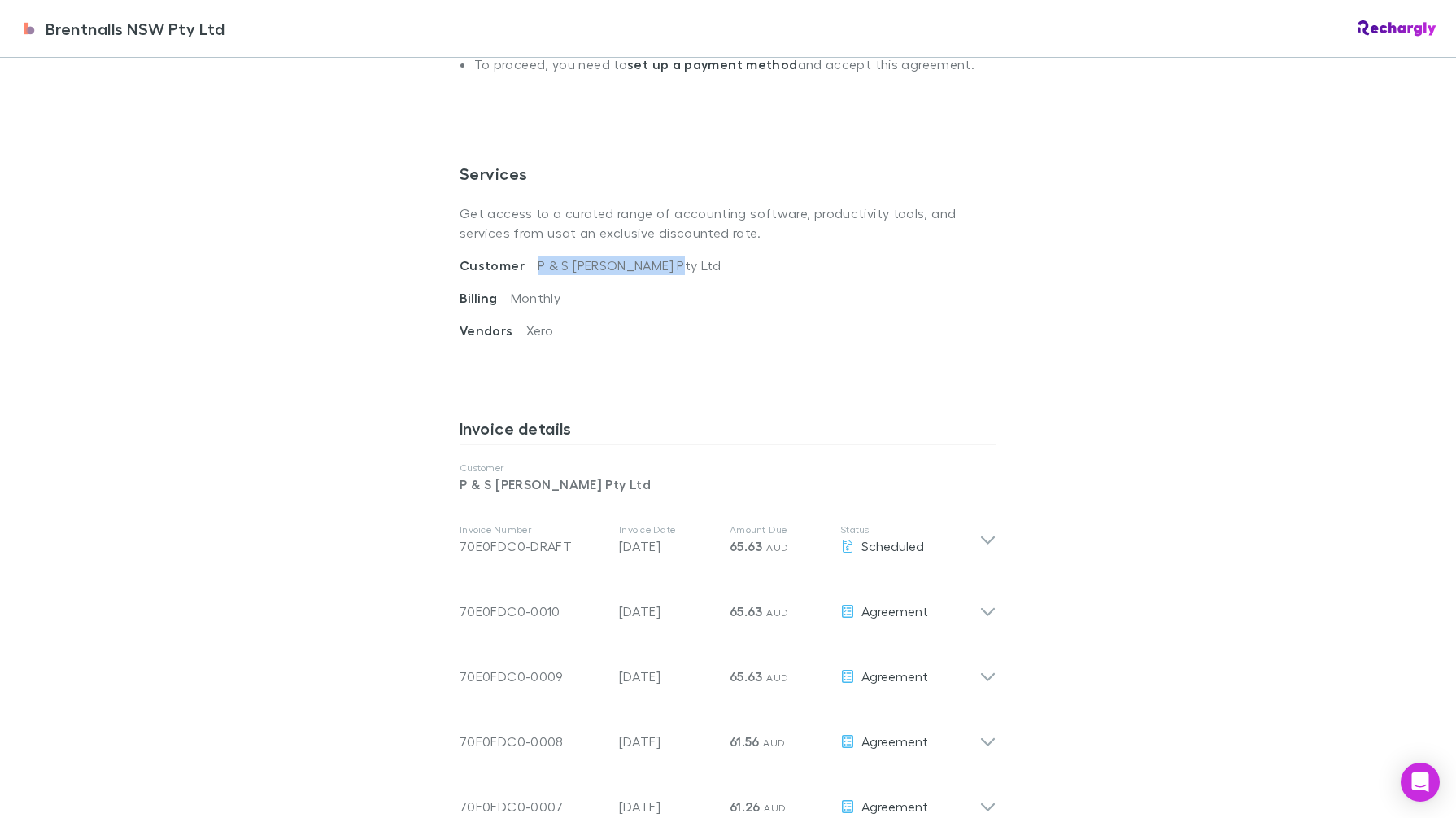
drag, startPoint x: 677, startPoint y: 266, endPoint x: 521, endPoint y: 228, distance: 160.6
click at [513, 268] on div "Customer P & S [PERSON_NAME] Pty Ltd" at bounding box center [728, 272] width 537 height 33
copy span "P & S [PERSON_NAME] Pty Ltd"
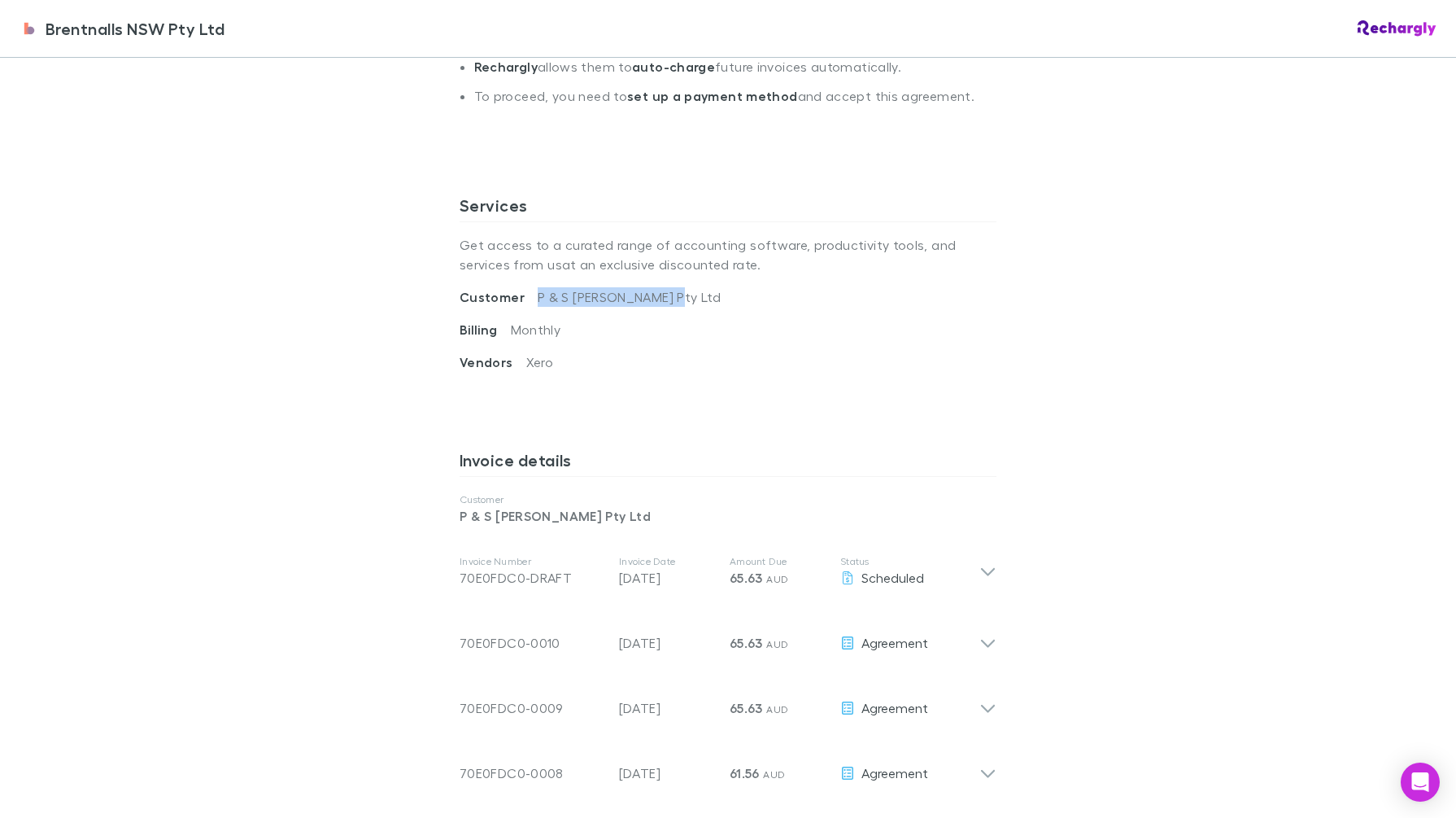
scroll to position [305, 0]
